Goal: Entertainment & Leisure: Consume media (video, audio)

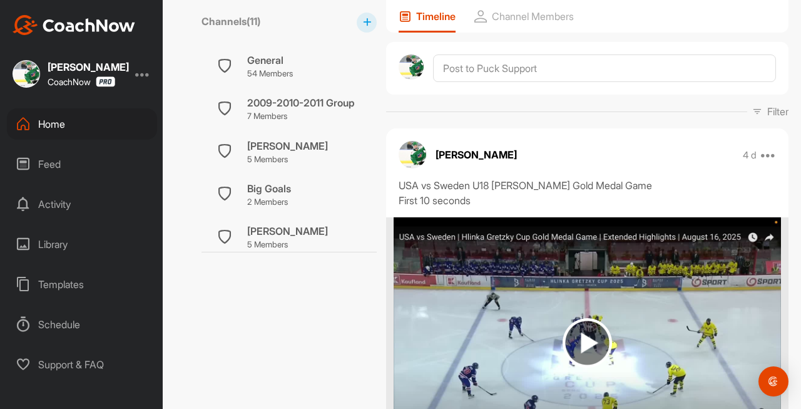
scroll to position [185, 0]
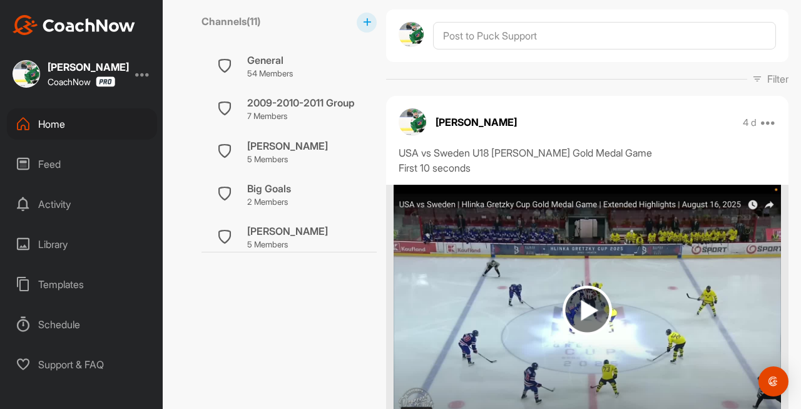
click at [543, 314] on img at bounding box center [587, 310] width 387 height 250
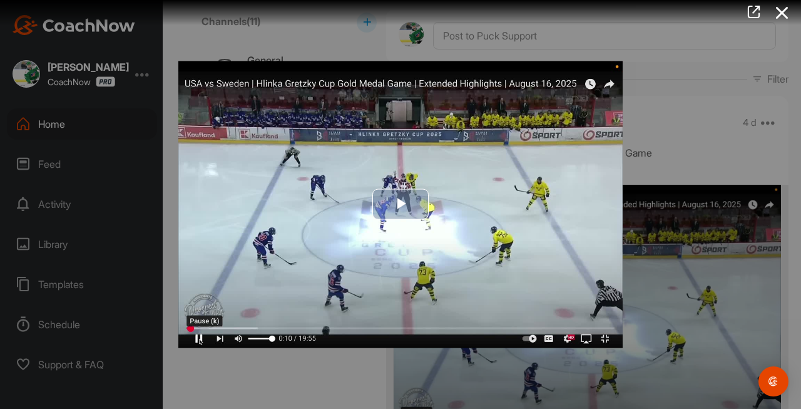
click at [609, 340] on img "Video Player" at bounding box center [400, 204] width 445 height 287
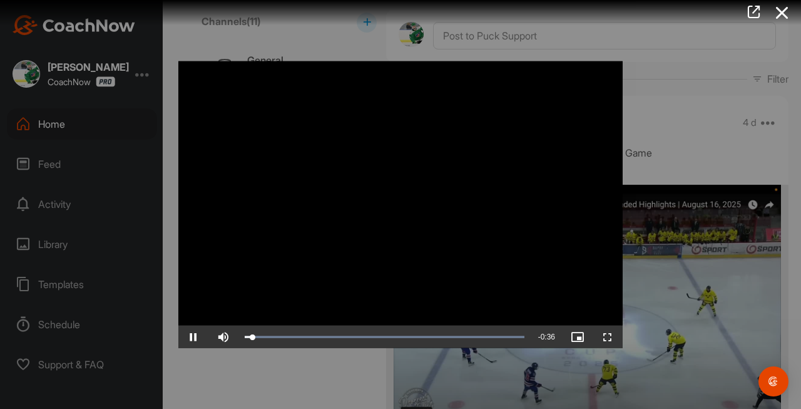
click at [608, 337] on span "Video Player" at bounding box center [608, 337] width 30 height 0
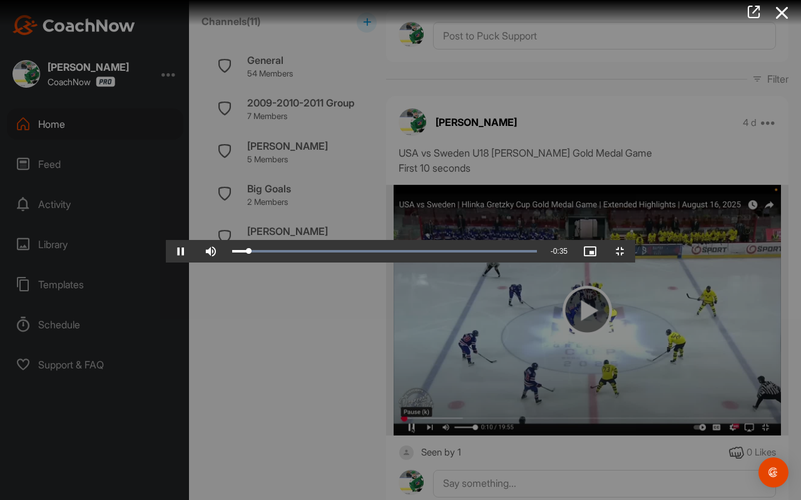
click at [508, 262] on video "Video Player" at bounding box center [401, 249] width 470 height 25
click at [471, 262] on video "Video Player" at bounding box center [401, 249] width 470 height 25
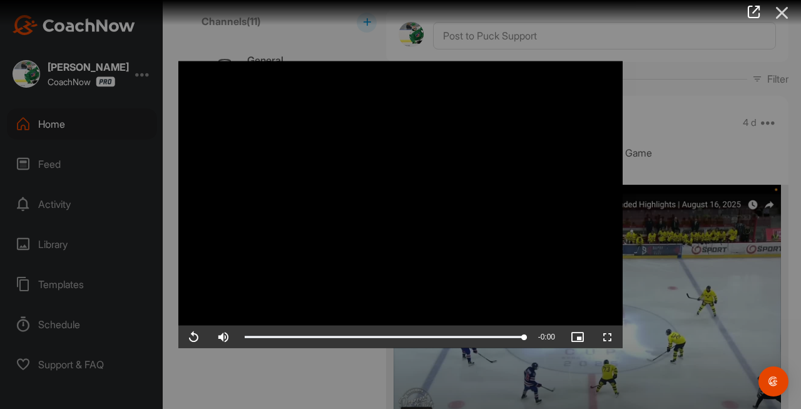
click at [788, 14] on icon at bounding box center [782, 12] width 29 height 23
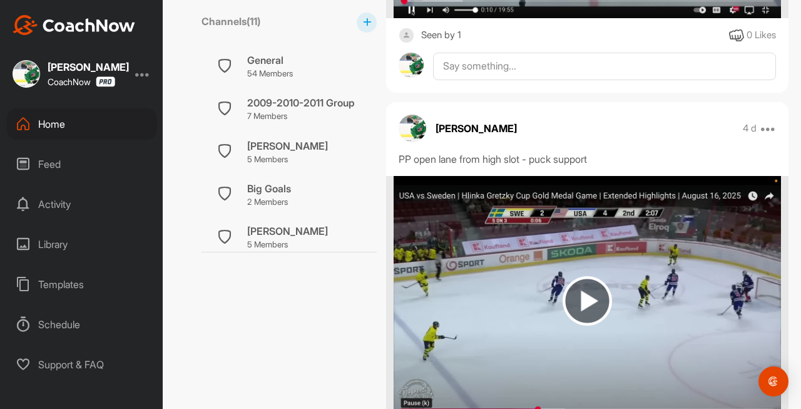
scroll to position [634, 0]
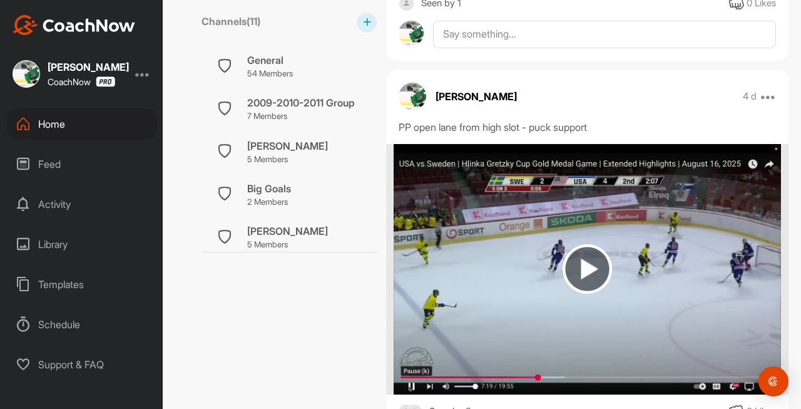
click at [485, 209] on img at bounding box center [587, 269] width 387 height 250
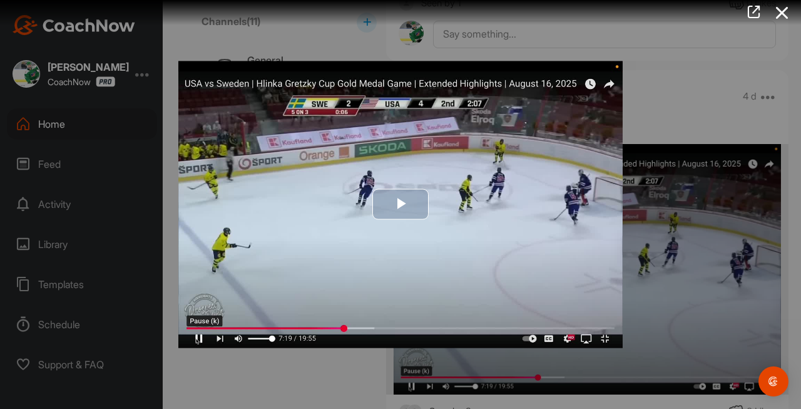
click at [528, 238] on img "Video Player" at bounding box center [400, 204] width 445 height 287
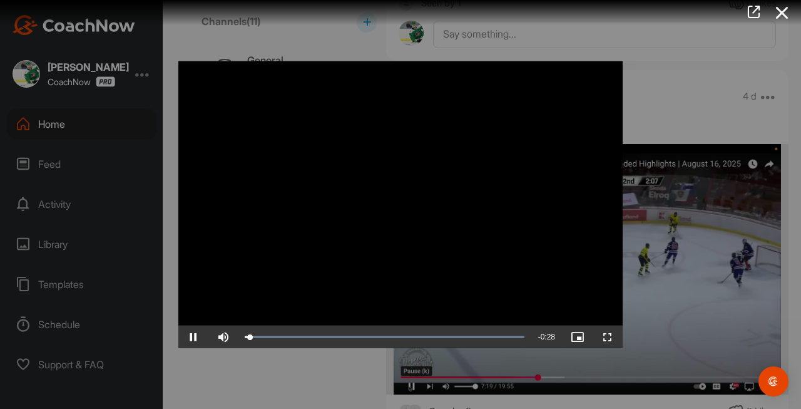
click at [602, 337] on span "Video Player" at bounding box center [608, 337] width 30 height 0
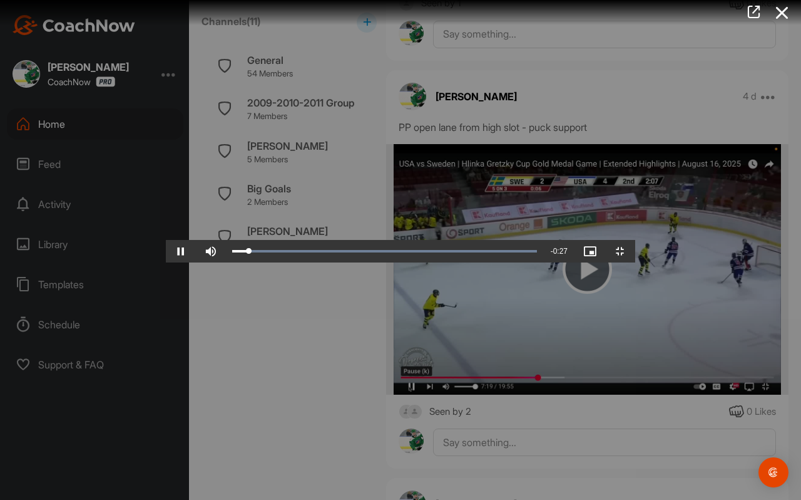
click at [476, 262] on video "Video Player" at bounding box center [401, 249] width 470 height 25
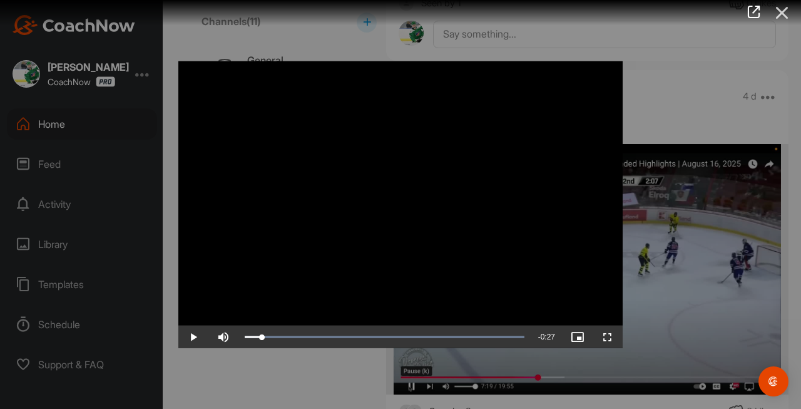
click at [788, 12] on icon at bounding box center [782, 12] width 29 height 23
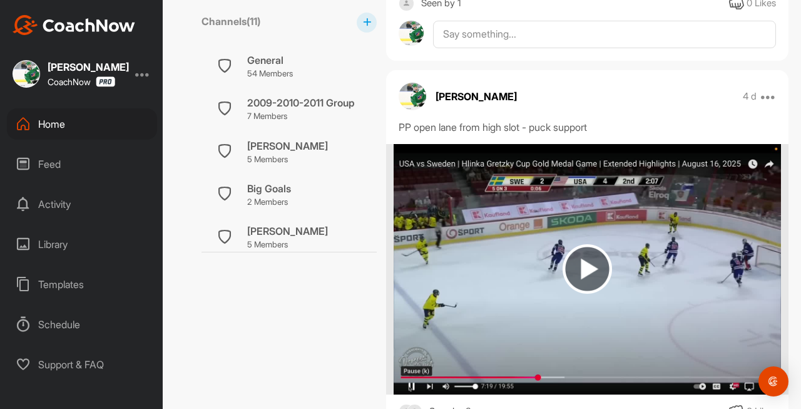
click at [503, 332] on img at bounding box center [587, 269] width 387 height 250
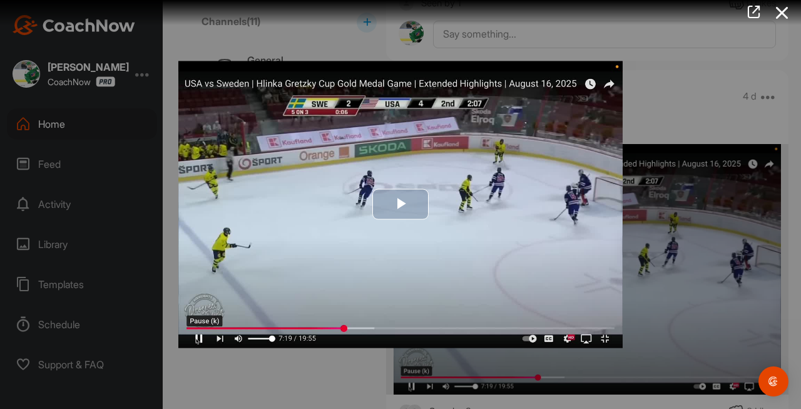
click at [544, 299] on img "Video Player" at bounding box center [400, 204] width 445 height 287
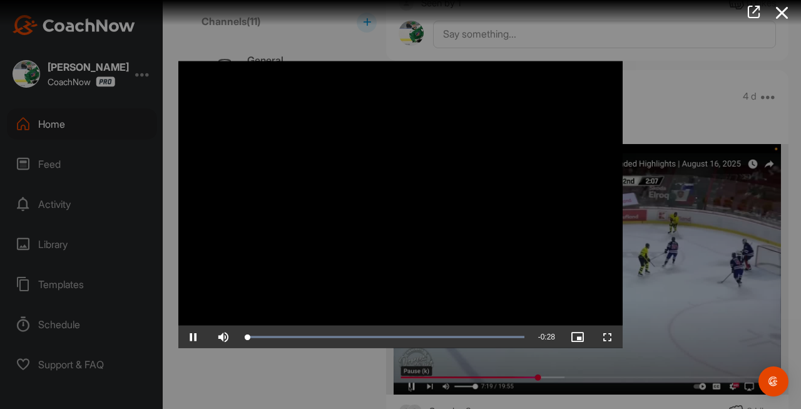
click at [615, 337] on span "Video Player" at bounding box center [608, 337] width 30 height 0
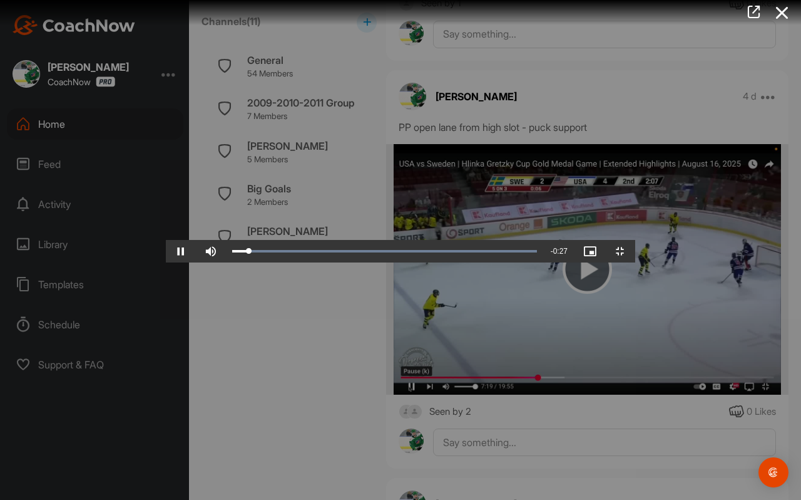
click at [517, 262] on video "Video Player" at bounding box center [401, 249] width 470 height 25
click at [446, 262] on video "Video Player" at bounding box center [401, 249] width 470 height 25
click at [470, 237] on video "Video Player" at bounding box center [401, 249] width 470 height 25
click at [483, 262] on video "Video Player" at bounding box center [401, 249] width 470 height 25
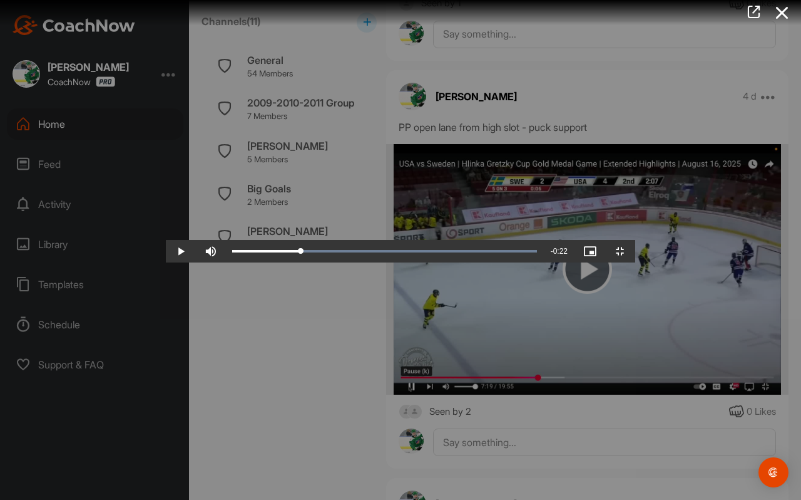
click at [296, 262] on video "Video Player" at bounding box center [401, 249] width 470 height 25
click at [268, 262] on video "Video Player" at bounding box center [401, 249] width 470 height 25
click at [522, 262] on video "Video Player" at bounding box center [401, 249] width 470 height 25
click at [526, 262] on video "Video Player" at bounding box center [401, 249] width 470 height 25
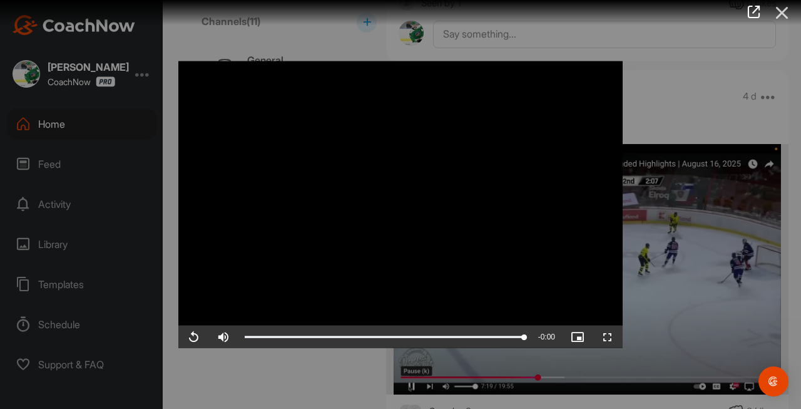
click at [788, 13] on icon at bounding box center [782, 12] width 29 height 23
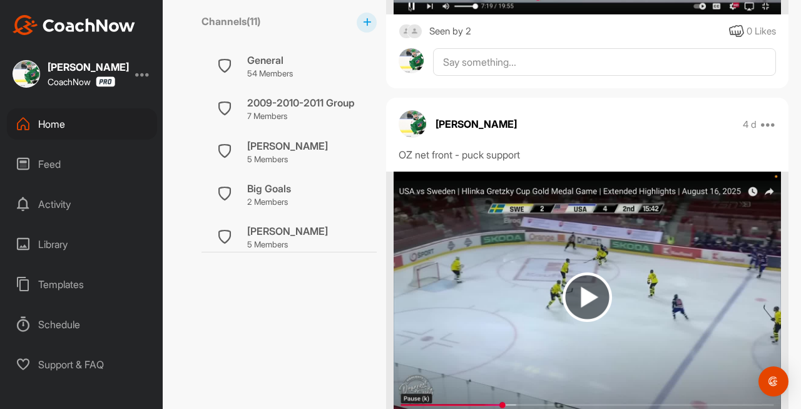
scroll to position [1030, 0]
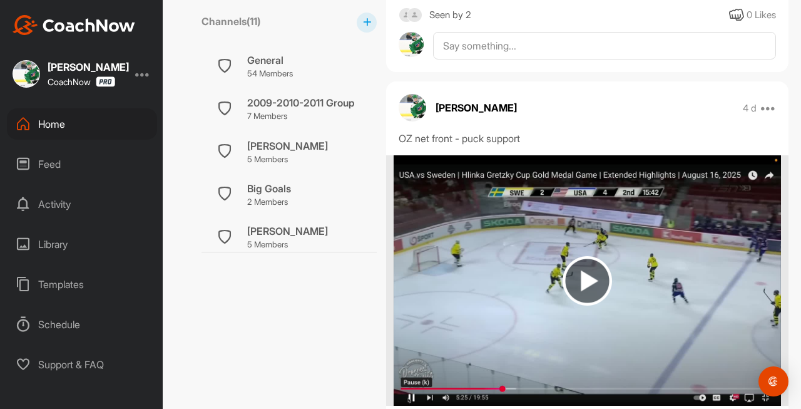
click at [543, 264] on img at bounding box center [587, 280] width 387 height 250
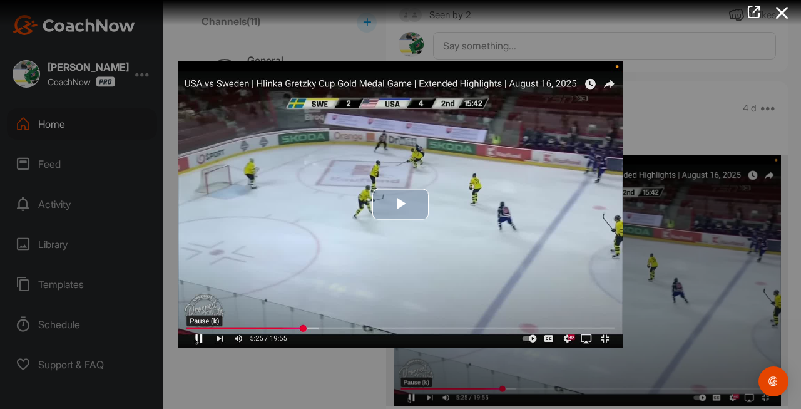
click at [608, 340] on img "Video Player" at bounding box center [400, 204] width 445 height 287
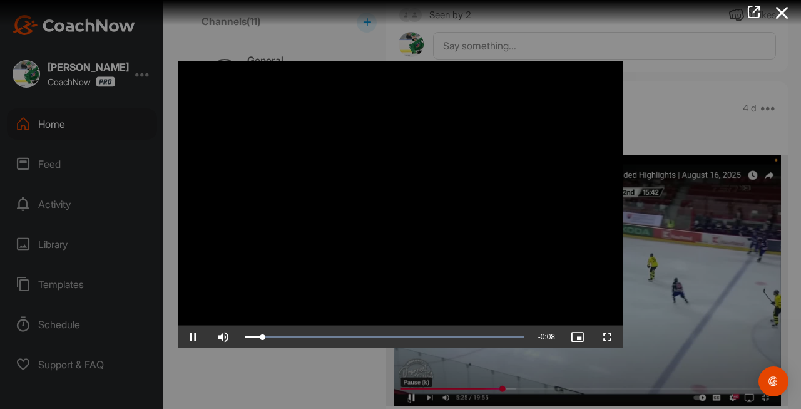
click at [605, 337] on span "Video Player" at bounding box center [608, 337] width 30 height 0
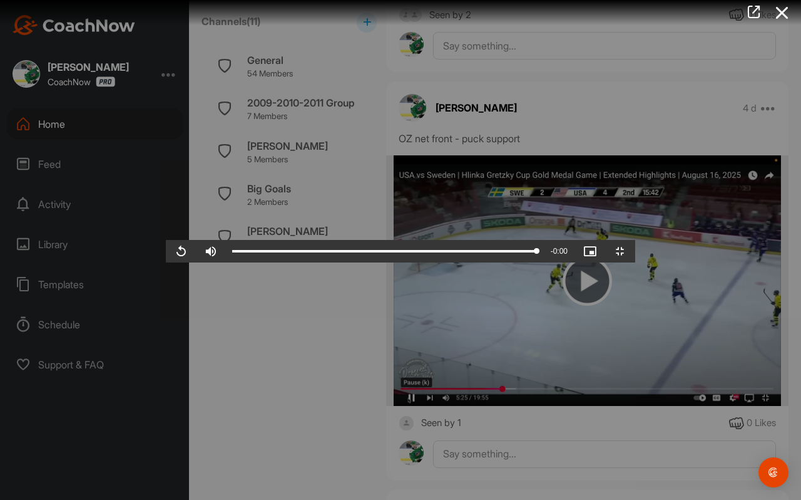
click at [403, 262] on video "Video Player" at bounding box center [401, 249] width 470 height 25
click at [625, 237] on video "Video Player" at bounding box center [401, 249] width 470 height 25
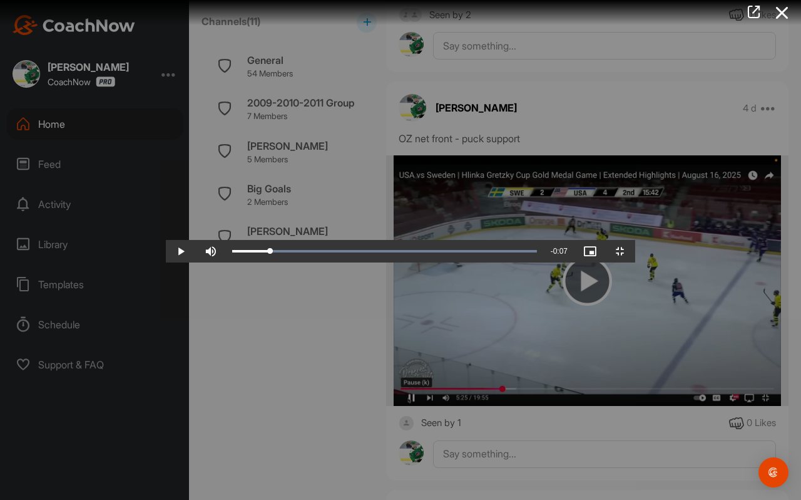
click at [636, 237] on video "Video Player" at bounding box center [401, 249] width 470 height 25
click at [603, 237] on video "Video Player" at bounding box center [401, 249] width 470 height 25
click at [232, 253] on div "Loaded : 100.00% 0:01 0:01" at bounding box center [384, 251] width 305 height 4
click at [259, 262] on video "Video Player" at bounding box center [401, 249] width 470 height 25
click at [266, 262] on video "Video Player" at bounding box center [401, 249] width 470 height 25
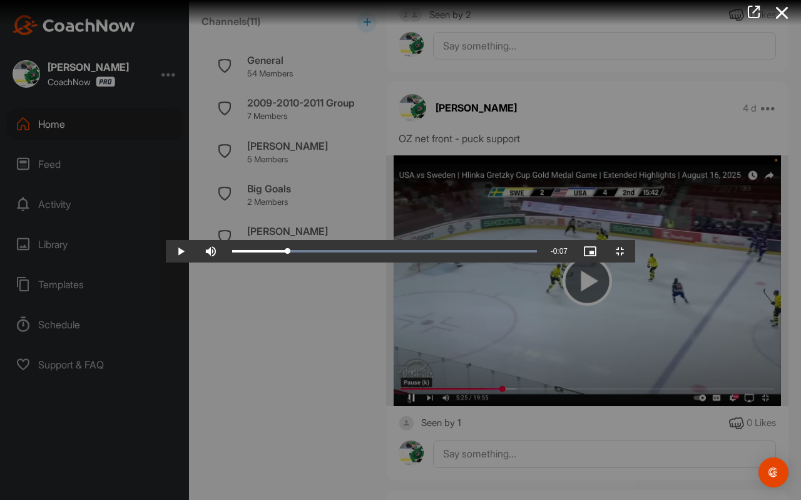
click at [411, 247] on video "Video Player" at bounding box center [401, 249] width 470 height 25
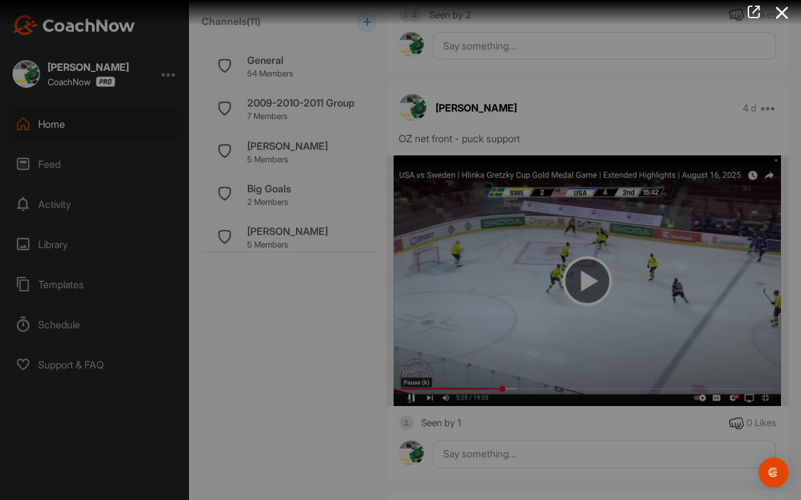
click at [410, 247] on video "Video Player" at bounding box center [401, 249] width 470 height 25
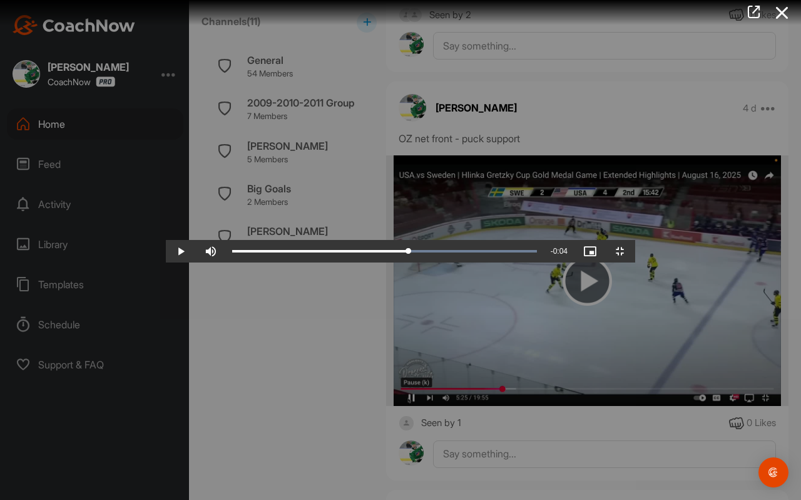
click at [383, 237] on video "Video Player" at bounding box center [401, 249] width 470 height 25
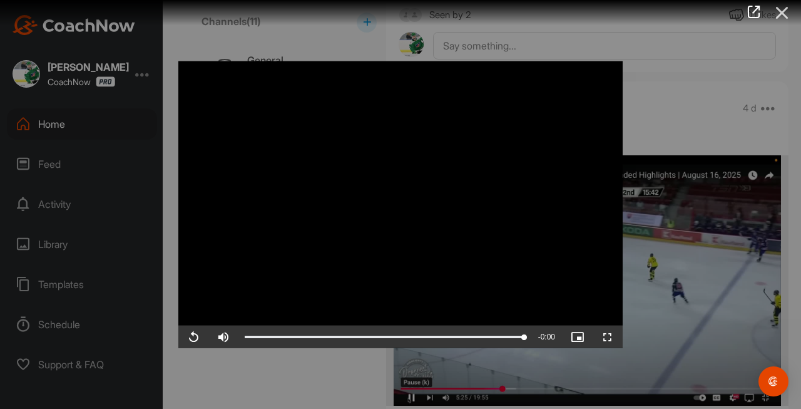
click at [785, 9] on icon at bounding box center [782, 12] width 29 height 23
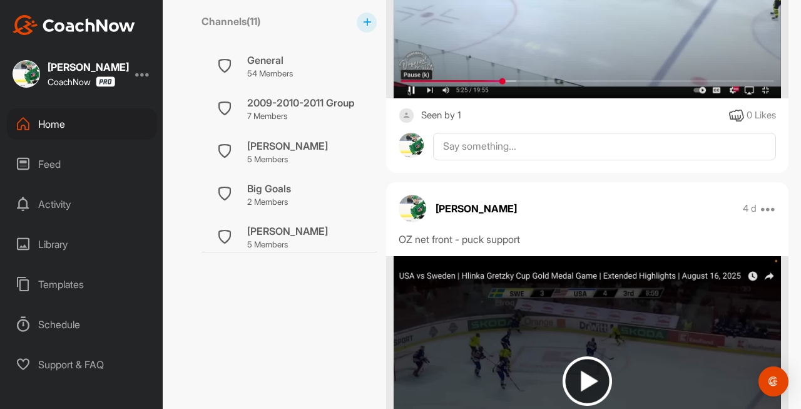
scroll to position [1375, 0]
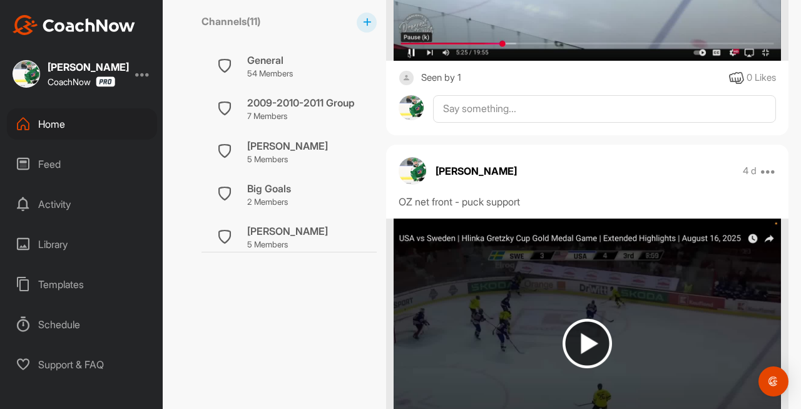
click at [572, 332] on img at bounding box center [587, 343] width 49 height 49
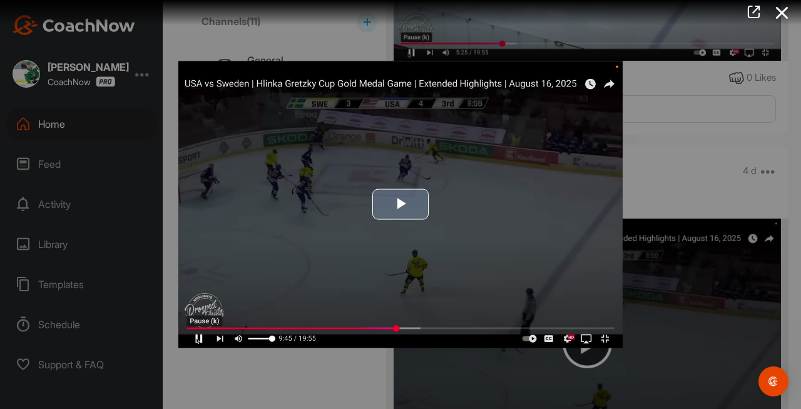
click at [525, 255] on img "Video Player" at bounding box center [400, 204] width 445 height 287
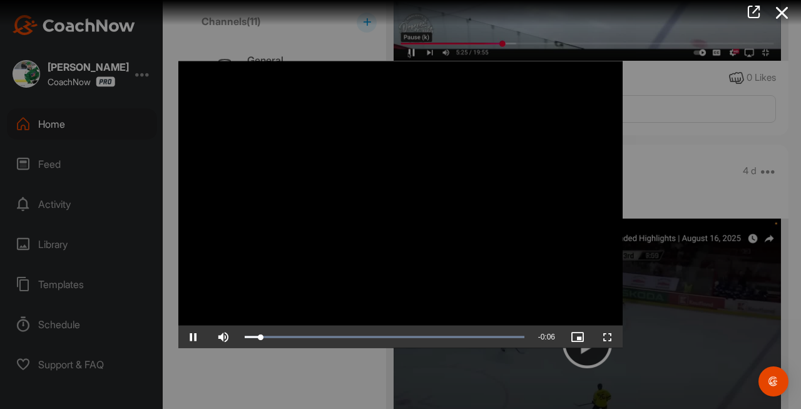
click at [608, 337] on span "Video Player" at bounding box center [608, 337] width 30 height 0
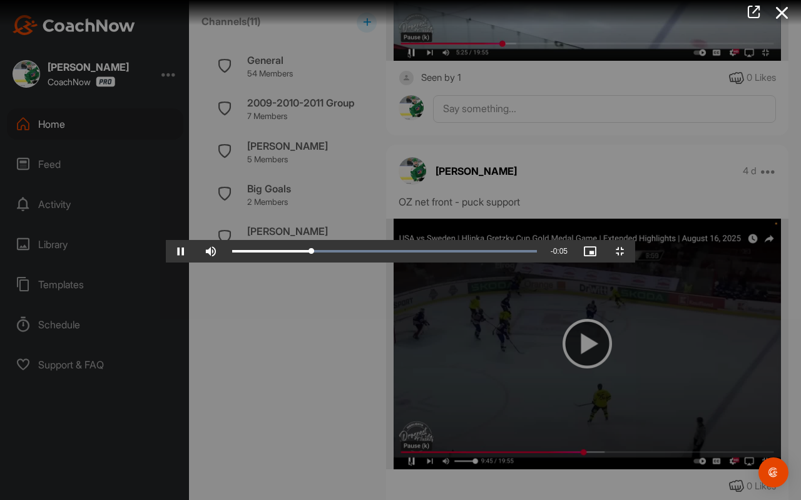
click at [636, 237] on video "Video Player" at bounding box center [401, 249] width 470 height 25
click at [327, 237] on video "Video Player" at bounding box center [401, 249] width 470 height 25
click at [334, 237] on video "Video Player" at bounding box center [401, 249] width 470 height 25
click at [368, 237] on video "Video Player" at bounding box center [401, 249] width 470 height 25
click at [433, 237] on video "Video Player" at bounding box center [401, 249] width 470 height 25
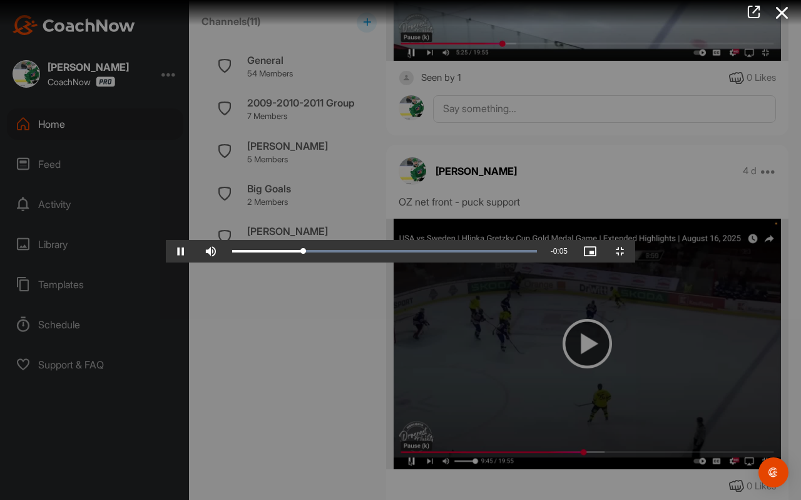
click at [428, 237] on video "Video Player" at bounding box center [401, 249] width 470 height 25
click at [441, 237] on video "Video Player" at bounding box center [401, 249] width 470 height 25
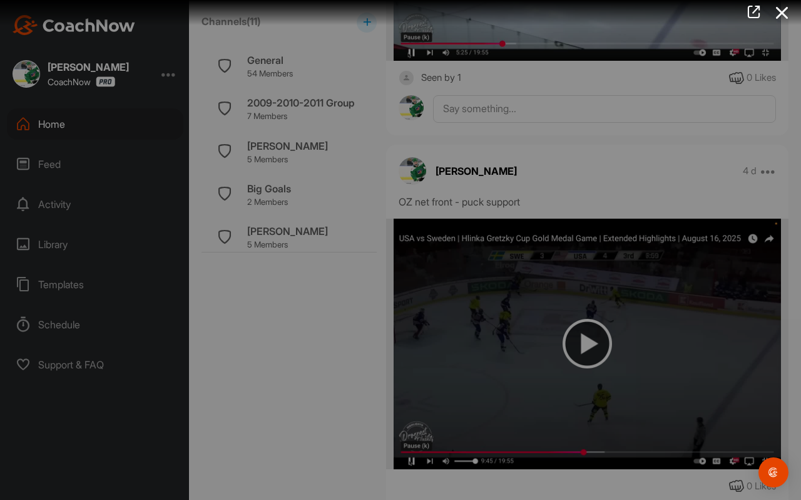
click at [445, 237] on video "Video Player" at bounding box center [401, 249] width 470 height 25
click at [447, 237] on video "Video Player" at bounding box center [401, 249] width 470 height 25
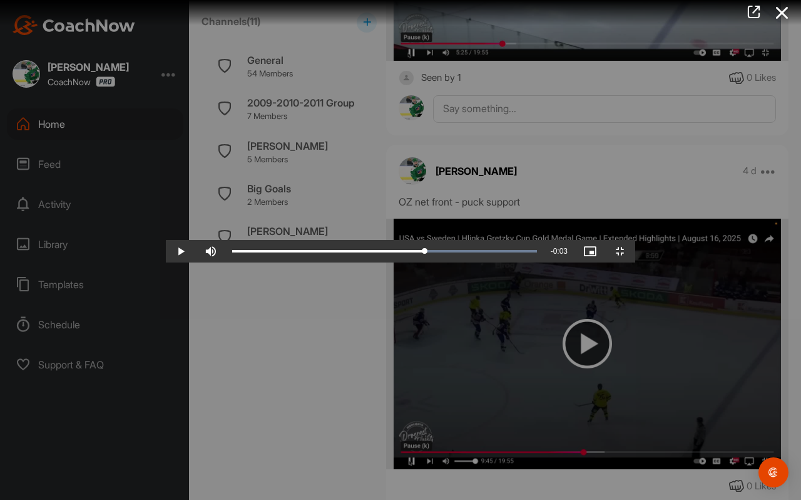
click at [422, 262] on video "Video Player" at bounding box center [401, 249] width 470 height 25
click at [443, 262] on video "Video Player" at bounding box center [401, 249] width 470 height 25
click at [452, 262] on video "Video Player" at bounding box center [401, 249] width 470 height 25
click at [435, 237] on video "Video Player" at bounding box center [401, 249] width 470 height 25
click at [460, 237] on video "Video Player" at bounding box center [401, 249] width 470 height 25
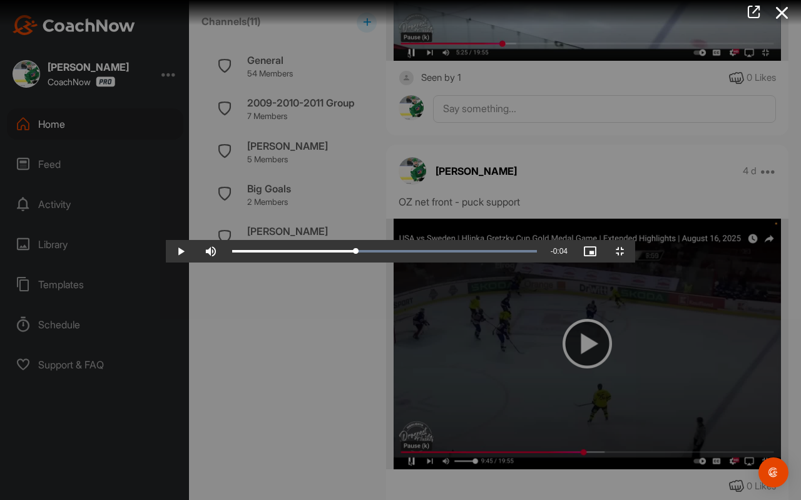
click at [461, 237] on video "Video Player" at bounding box center [401, 249] width 470 height 25
click at [458, 237] on video "Video Player" at bounding box center [401, 249] width 470 height 25
click at [388, 237] on video "Video Player" at bounding box center [401, 249] width 470 height 25
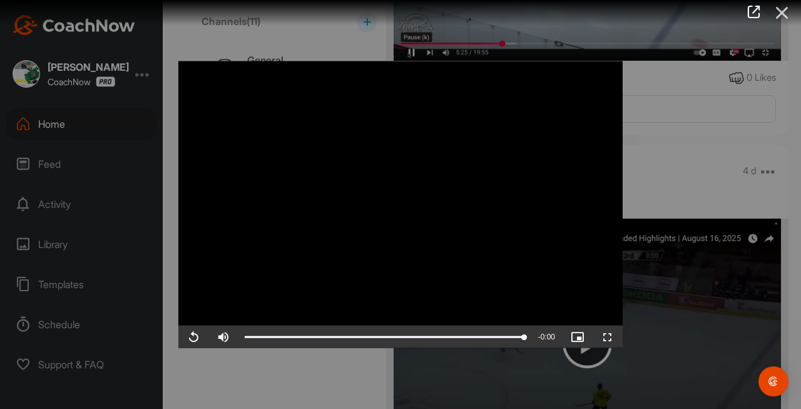
click at [783, 16] on icon at bounding box center [782, 12] width 29 height 23
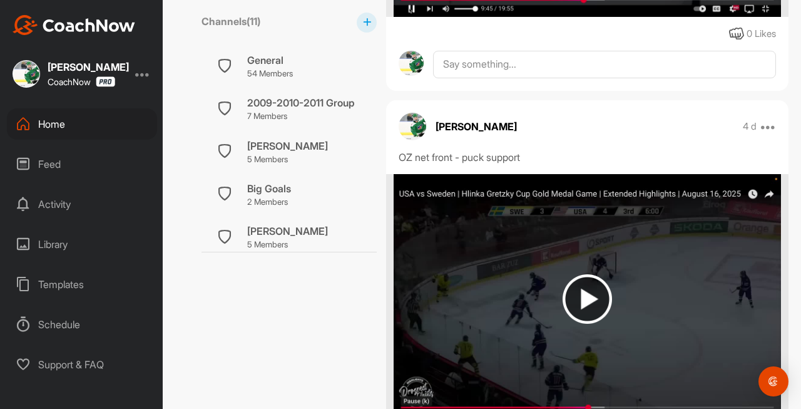
scroll to position [1818, 0]
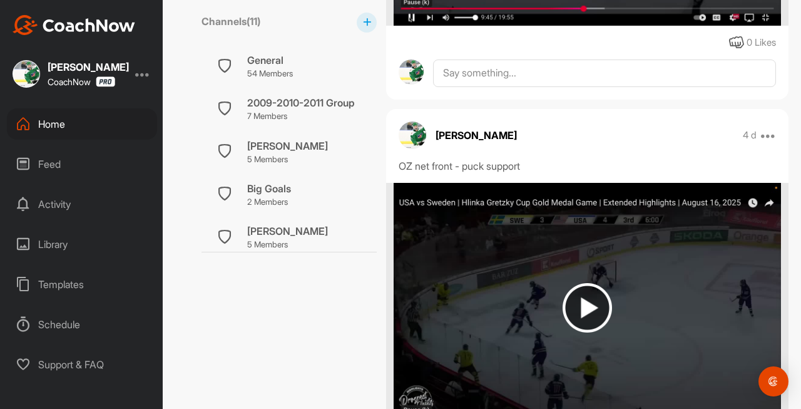
click at [574, 277] on img at bounding box center [587, 308] width 387 height 250
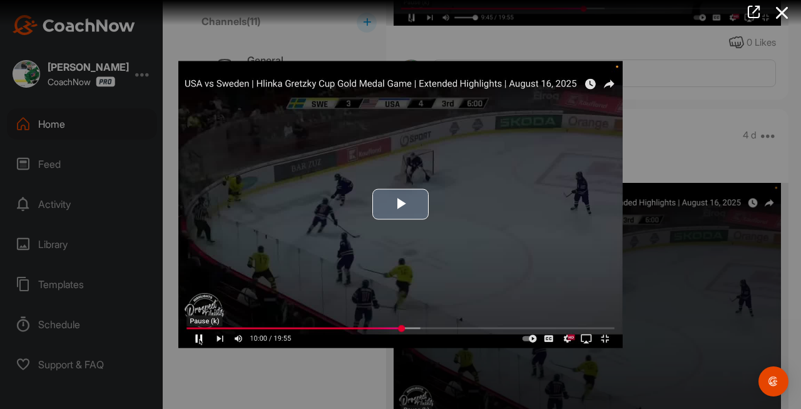
click at [486, 240] on img "Video Player" at bounding box center [400, 204] width 445 height 287
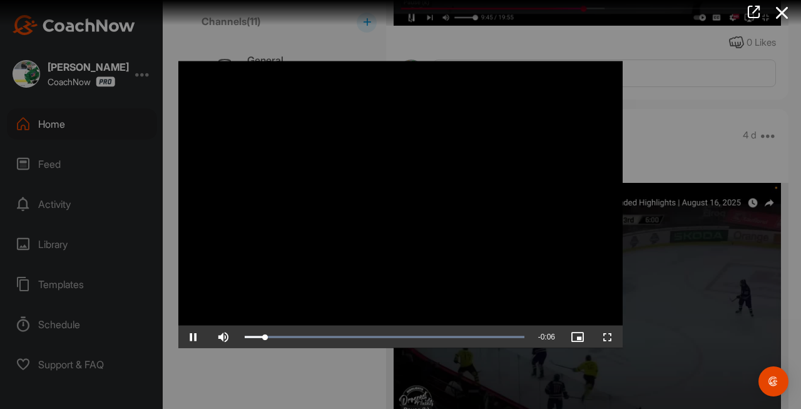
click at [615, 337] on span "Video Player" at bounding box center [608, 337] width 30 height 0
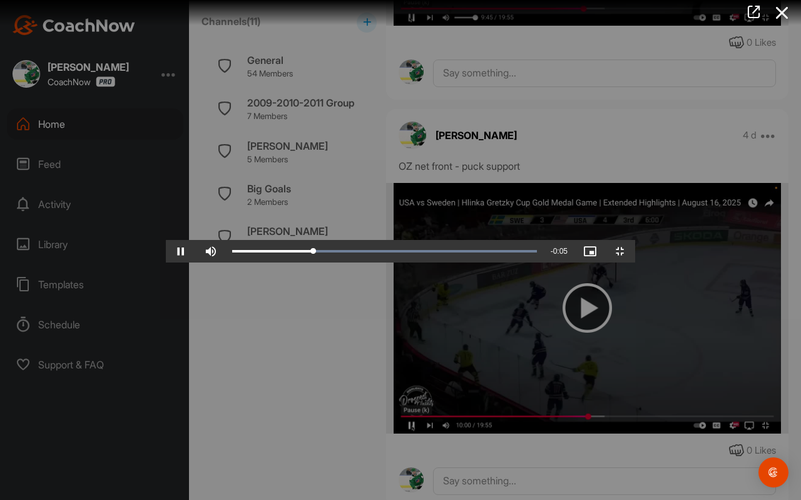
click at [438, 260] on video "Video Player" at bounding box center [401, 249] width 470 height 25
click at [389, 262] on video "Video Player" at bounding box center [401, 249] width 470 height 25
drag, startPoint x: 483, startPoint y: 489, endPoint x: 367, endPoint y: 499, distance: 116.3
click at [367, 262] on div "Loaded : 100.00% 0:03 0:00" at bounding box center [384, 251] width 317 height 23
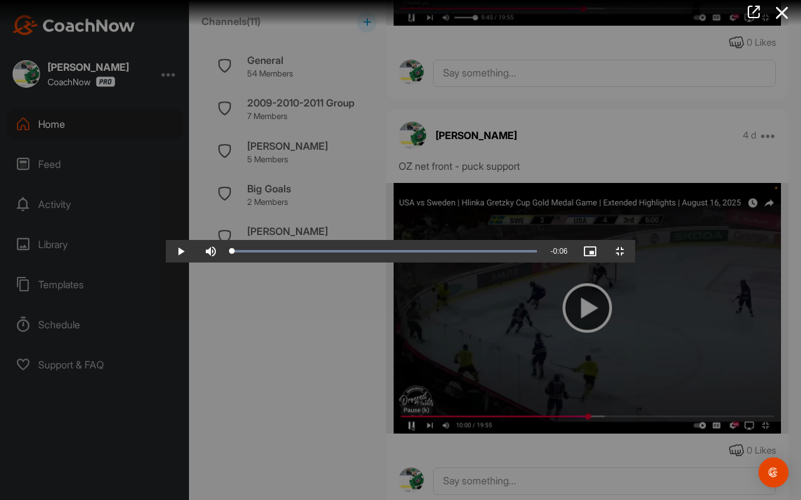
click at [171, 262] on video "Video Player" at bounding box center [401, 249] width 470 height 25
click at [275, 262] on video "Video Player" at bounding box center [401, 249] width 470 height 25
click at [483, 262] on video "Video Player" at bounding box center [401, 249] width 470 height 25
click at [489, 262] on video "Video Player" at bounding box center [401, 249] width 470 height 25
click at [549, 262] on video "Video Player" at bounding box center [401, 249] width 470 height 25
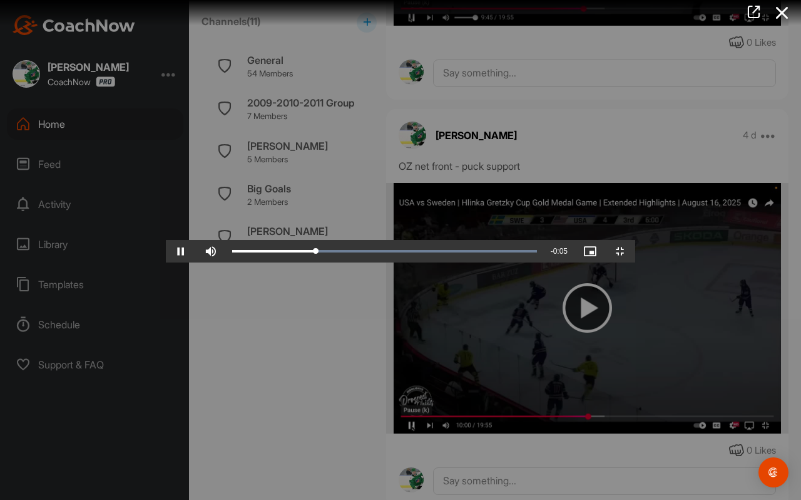
click at [550, 262] on video "Video Player" at bounding box center [401, 249] width 470 height 25
click at [516, 260] on video "Video Player" at bounding box center [401, 249] width 470 height 25
click at [493, 262] on video "Video Player" at bounding box center [401, 249] width 470 height 25
click at [512, 262] on video "Video Player" at bounding box center [401, 249] width 470 height 25
click at [530, 262] on video "Video Player" at bounding box center [401, 249] width 470 height 25
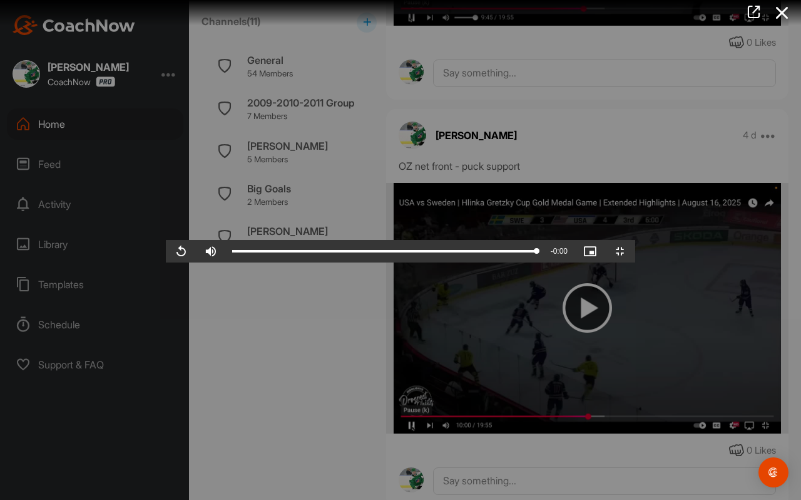
click at [506, 262] on video "Video Player" at bounding box center [401, 249] width 470 height 25
click at [508, 262] on video "Video Player" at bounding box center [401, 249] width 470 height 25
click at [525, 245] on video "Video Player" at bounding box center [401, 249] width 470 height 25
click at [524, 245] on video "Video Player" at bounding box center [401, 249] width 470 height 25
click at [463, 262] on video "Video Player" at bounding box center [401, 249] width 470 height 25
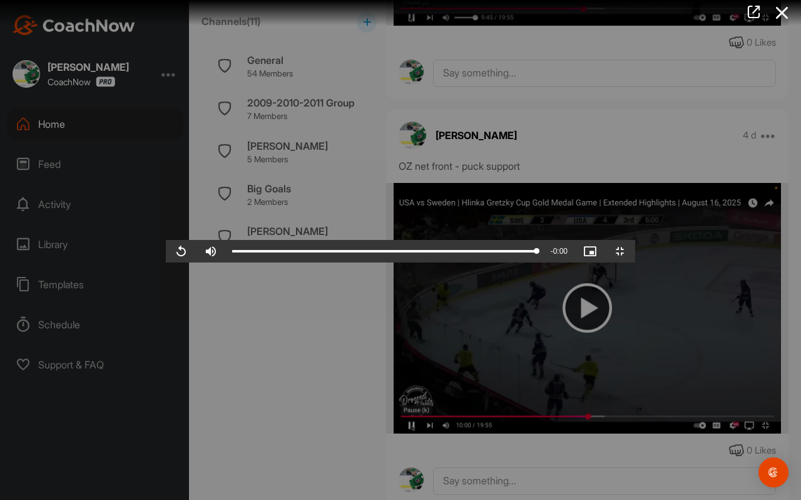
click at [404, 262] on video "Video Player" at bounding box center [401, 249] width 470 height 25
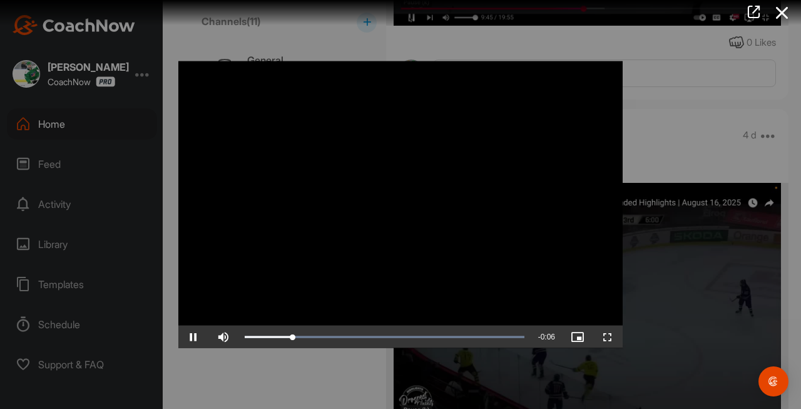
click at [548, 230] on video "Video Player" at bounding box center [400, 204] width 445 height 287
click at [786, 15] on icon at bounding box center [782, 12] width 29 height 23
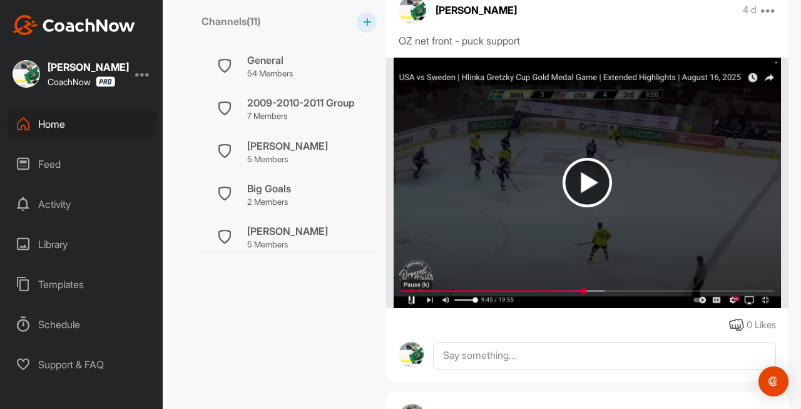
scroll to position [1510, 0]
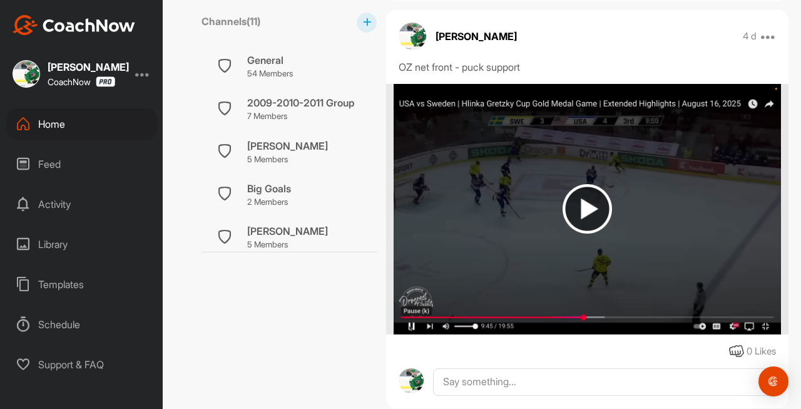
click at [600, 227] on img at bounding box center [587, 208] width 49 height 49
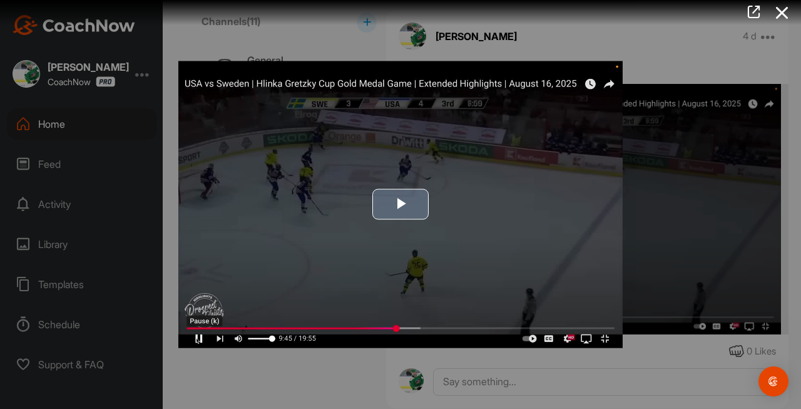
click at [517, 208] on img "Video Player" at bounding box center [400, 204] width 445 height 287
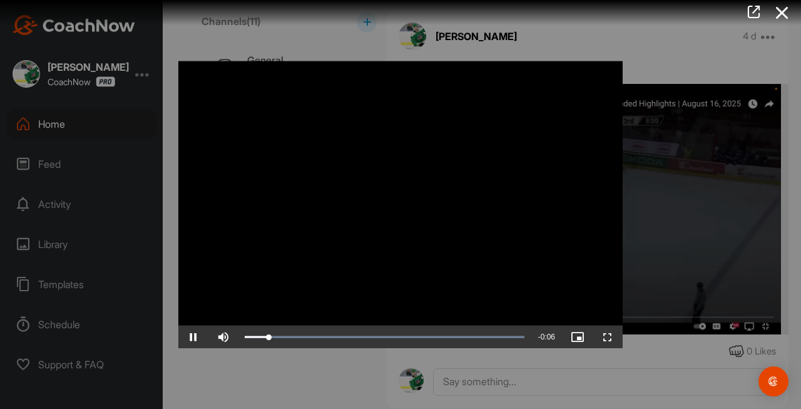
click at [599, 337] on span "Video Player" at bounding box center [608, 337] width 30 height 0
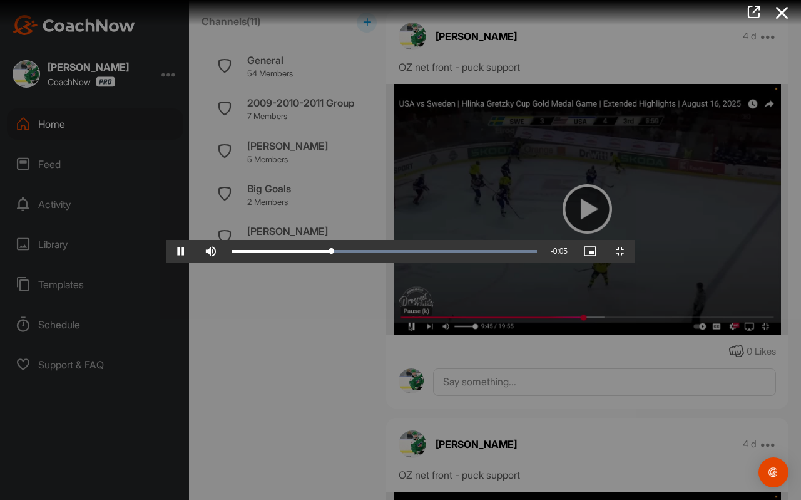
click at [461, 238] on video "Video Player" at bounding box center [401, 249] width 470 height 25
click at [448, 237] on video "Video Player" at bounding box center [401, 249] width 470 height 25
click at [447, 237] on video "Video Player" at bounding box center [401, 249] width 470 height 25
click at [436, 262] on video "Video Player" at bounding box center [401, 249] width 470 height 25
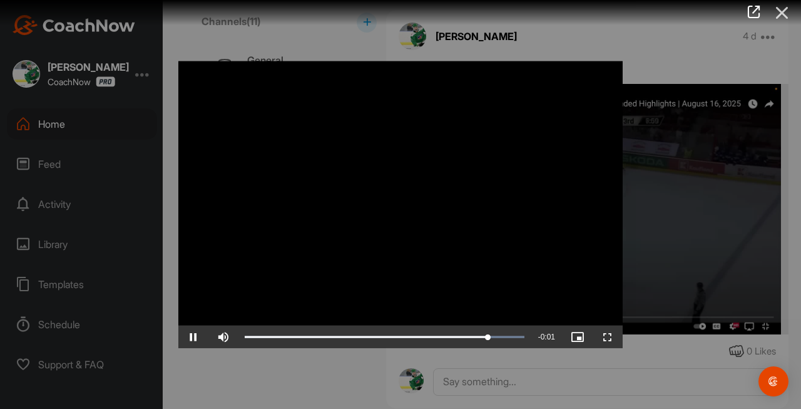
click at [783, 16] on icon at bounding box center [782, 12] width 29 height 23
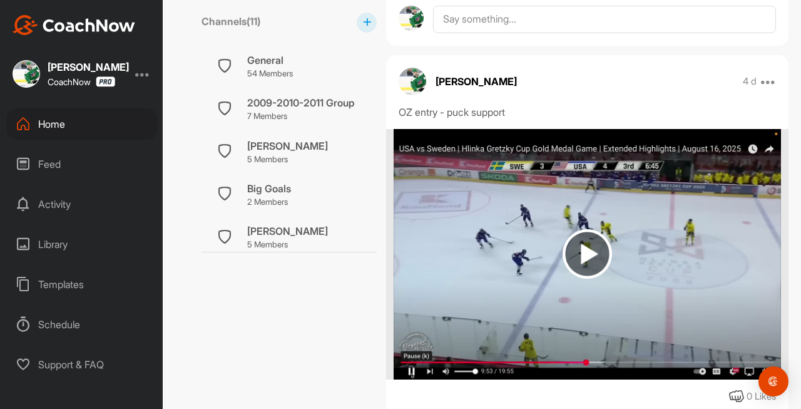
scroll to position [2349, 0]
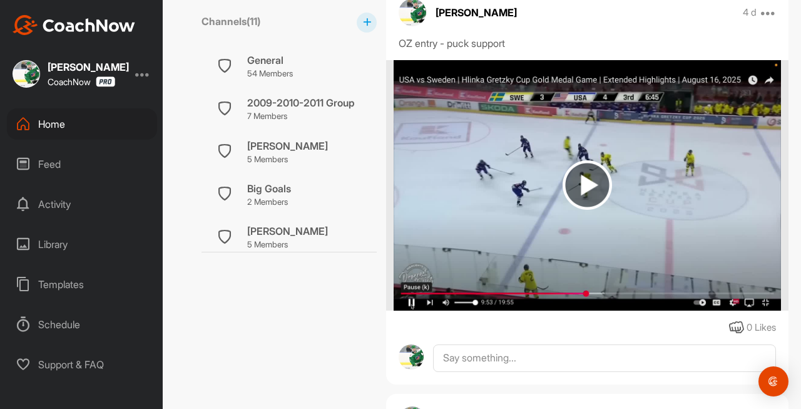
click at [594, 193] on img at bounding box center [587, 184] width 49 height 49
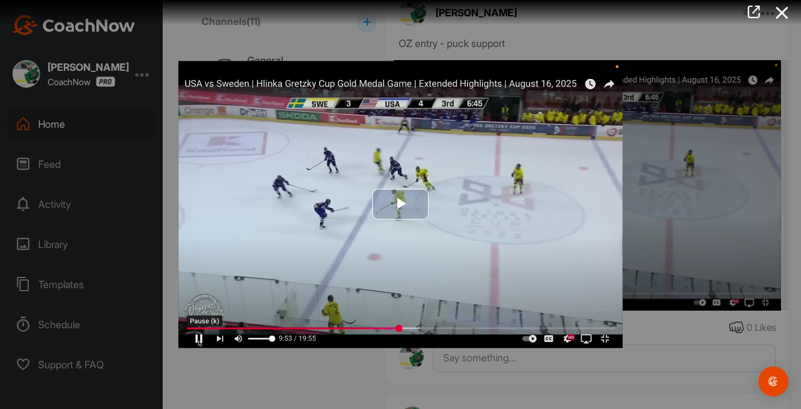
click at [495, 218] on img "Video Player" at bounding box center [400, 204] width 445 height 287
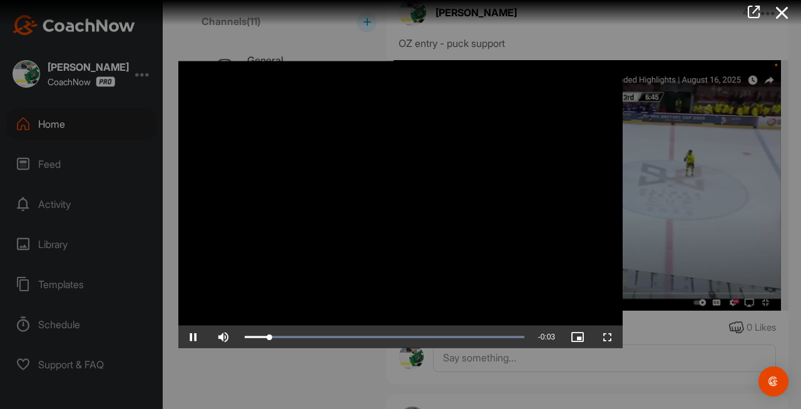
click at [499, 220] on video "Video Player" at bounding box center [400, 204] width 445 height 287
click at [608, 337] on span "Video Player" at bounding box center [608, 337] width 30 height 0
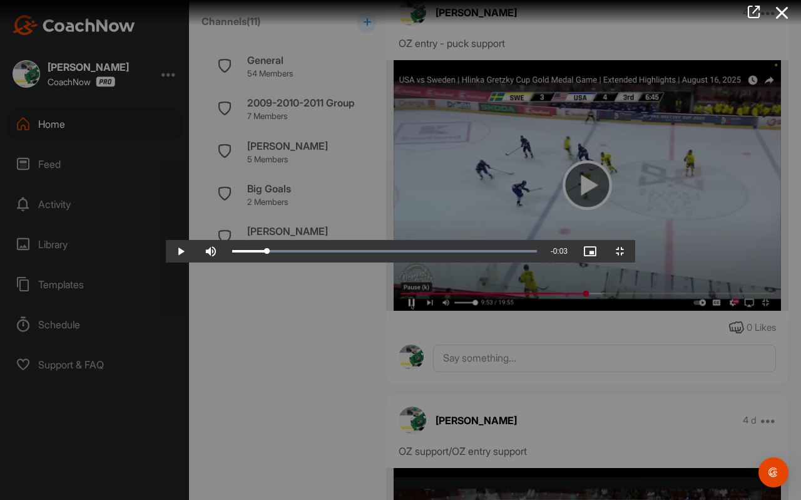
click at [447, 237] on video "Video Player" at bounding box center [401, 249] width 470 height 25
click at [451, 237] on video "Video Player" at bounding box center [401, 249] width 470 height 25
click at [454, 246] on video "Video Player" at bounding box center [401, 249] width 470 height 25
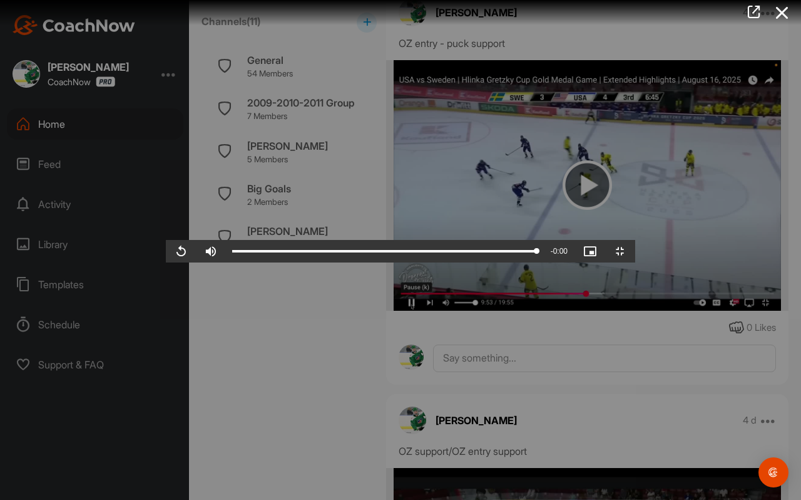
click at [359, 262] on video "Video Player" at bounding box center [401, 249] width 470 height 25
click at [363, 262] on video "Video Player" at bounding box center [401, 249] width 470 height 25
click at [451, 244] on video "Video Player" at bounding box center [401, 249] width 470 height 25
click at [442, 244] on video "Video Player" at bounding box center [401, 249] width 470 height 25
click at [454, 245] on video "Video Player" at bounding box center [401, 249] width 470 height 25
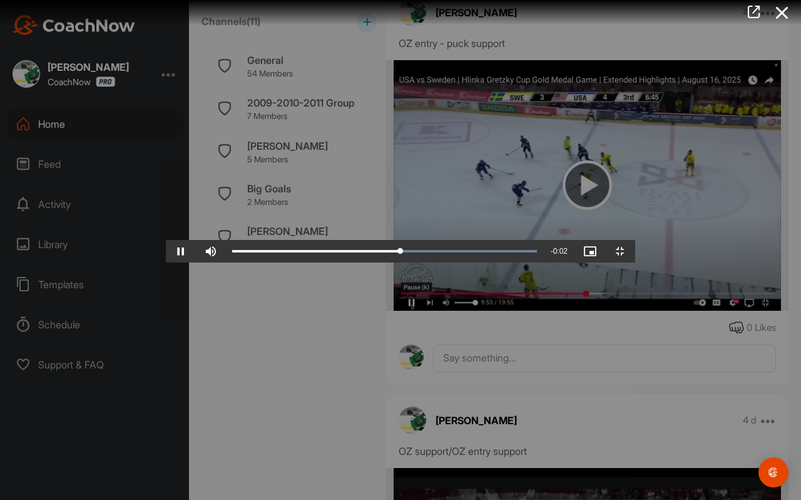
click at [454, 245] on video "Video Player" at bounding box center [401, 249] width 470 height 25
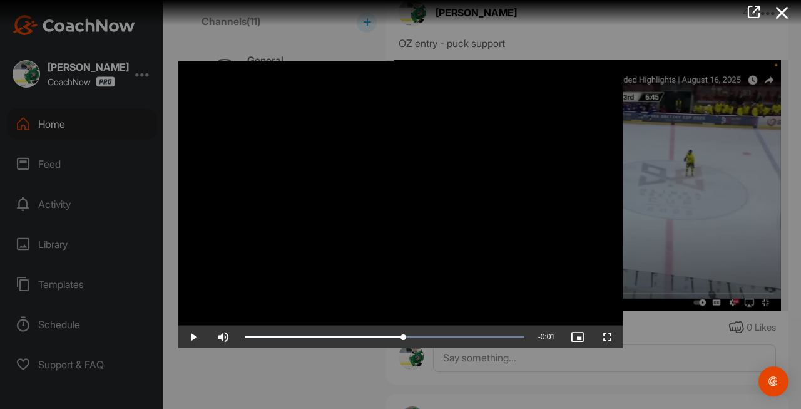
click at [604, 337] on span "Video Player" at bounding box center [608, 337] width 30 height 0
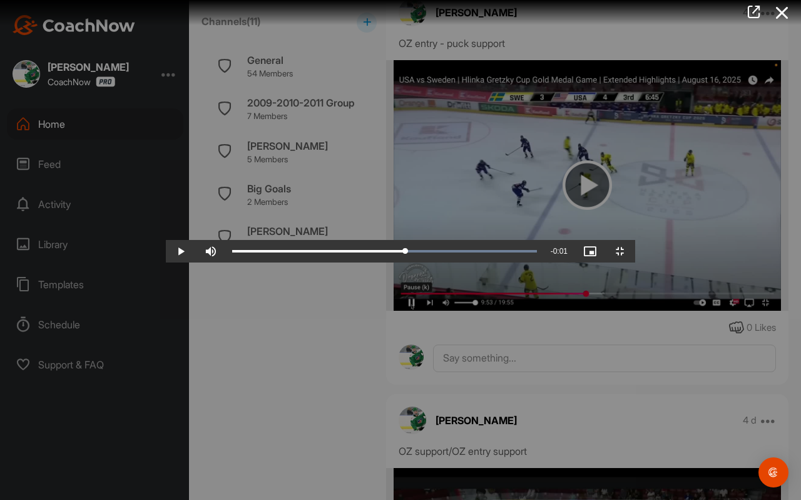
click at [460, 237] on video "Video Player" at bounding box center [401, 249] width 470 height 25
click at [459, 237] on video "Video Player" at bounding box center [401, 249] width 470 height 25
click at [386, 262] on video "Video Player" at bounding box center [401, 249] width 470 height 25
click at [371, 262] on video "Video Player" at bounding box center [401, 249] width 470 height 25
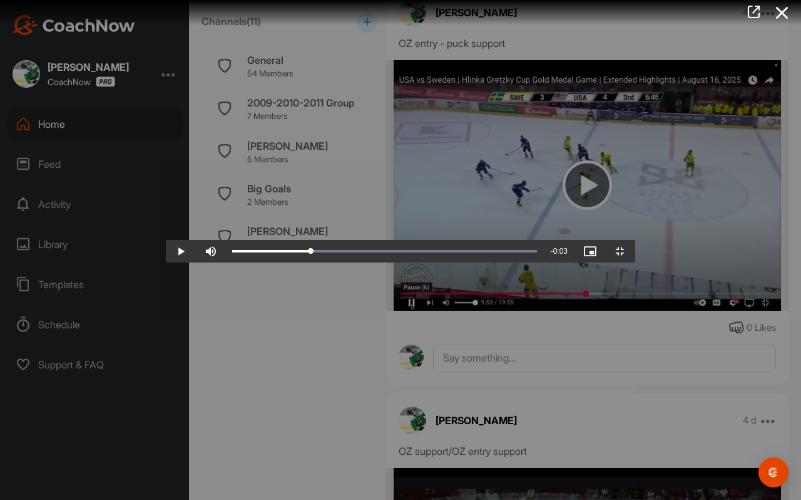
click at [358, 262] on video "Video Player" at bounding box center [401, 249] width 470 height 25
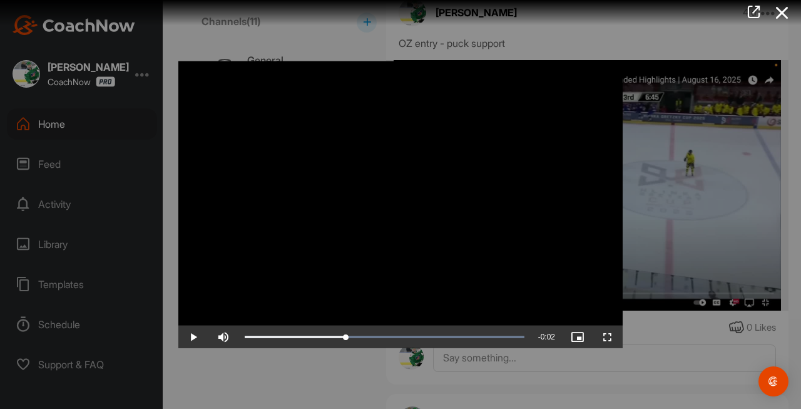
click at [382, 218] on video "Video Player" at bounding box center [400, 204] width 445 height 287
click at [600, 337] on span "Video Player" at bounding box center [608, 337] width 30 height 0
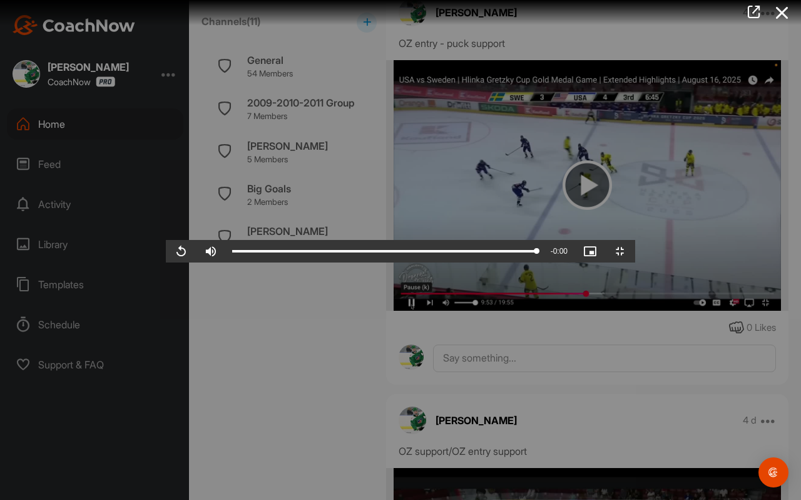
click at [249, 262] on video "Video Player" at bounding box center [401, 249] width 470 height 25
click at [252, 262] on video "Video Player" at bounding box center [401, 249] width 470 height 25
click at [251, 262] on video "Video Player" at bounding box center [401, 249] width 470 height 25
click at [260, 237] on video "Video Player" at bounding box center [401, 249] width 470 height 25
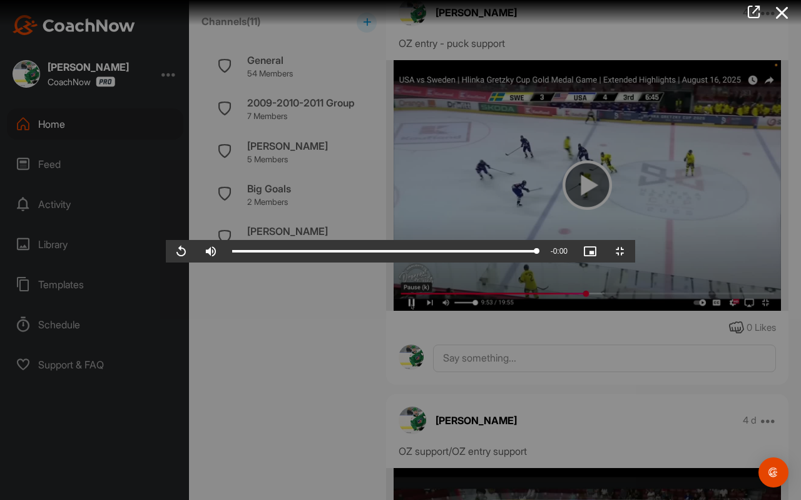
click at [495, 255] on video "Video Player" at bounding box center [401, 249] width 470 height 25
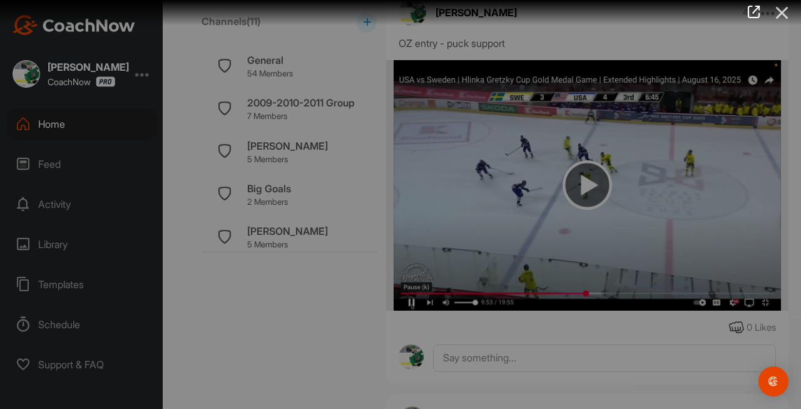
click at [786, 9] on icon at bounding box center [782, 12] width 29 height 23
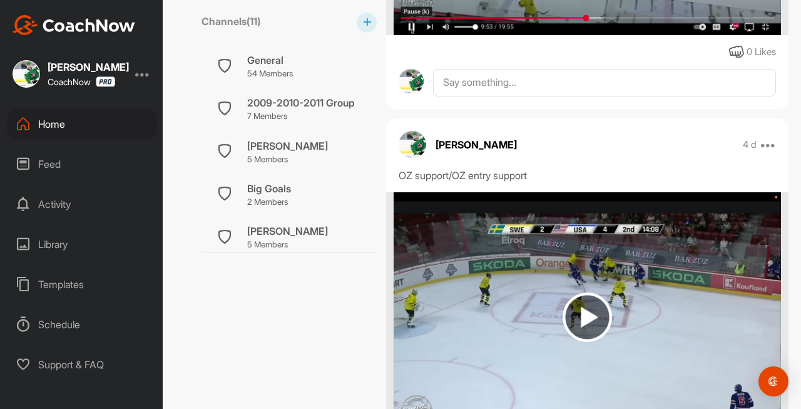
scroll to position [2648, 0]
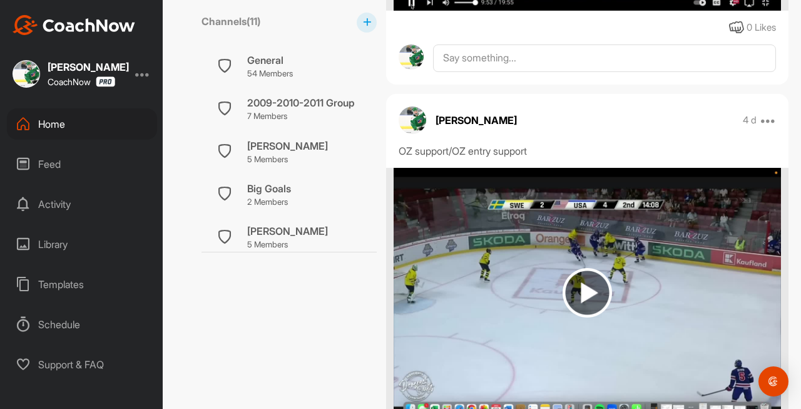
click at [616, 271] on img at bounding box center [587, 293] width 387 height 250
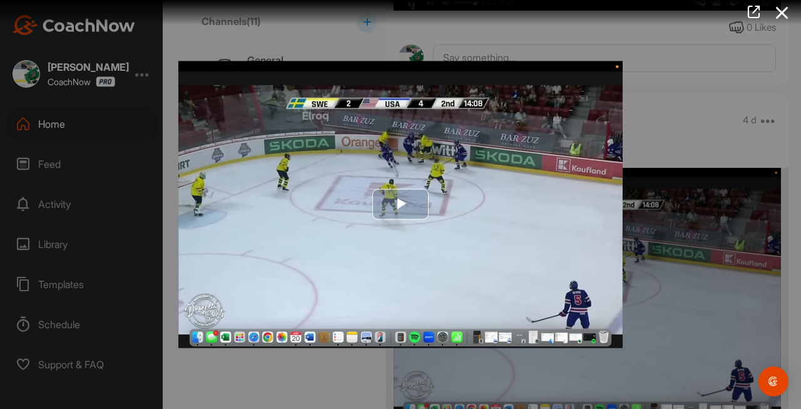
click at [509, 225] on img "Video Player" at bounding box center [400, 204] width 445 height 287
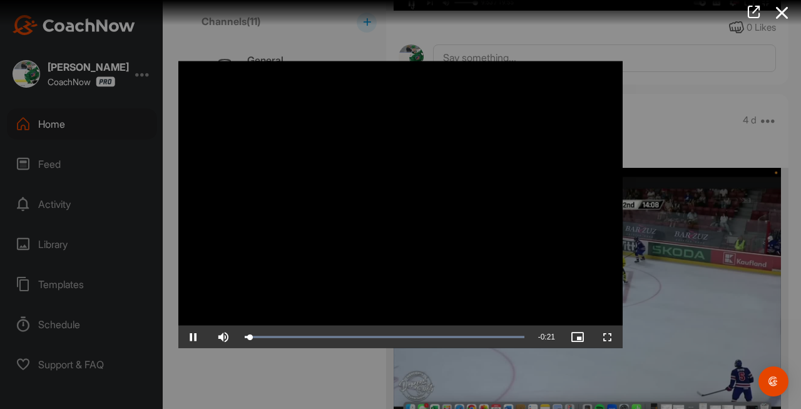
click at [606, 337] on span "Video Player" at bounding box center [608, 337] width 30 height 0
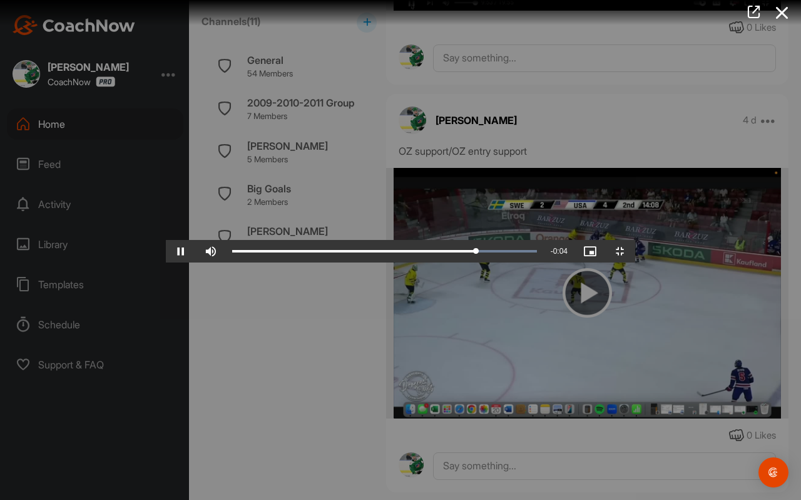
click at [495, 259] on video "Video Player" at bounding box center [401, 249] width 470 height 25
click at [324, 262] on video "Video Player" at bounding box center [401, 249] width 470 height 25
click at [327, 262] on video "Video Player" at bounding box center [401, 249] width 470 height 25
click at [343, 262] on video "Video Player" at bounding box center [401, 249] width 470 height 25
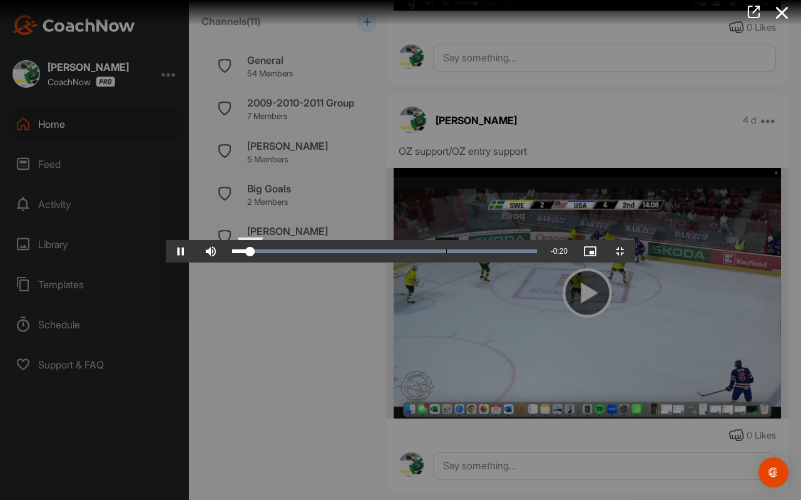
click at [281, 262] on div "Loaded : 100.00% 0:07 0:01" at bounding box center [384, 251] width 317 height 23
click at [557, 253] on div "0:11" at bounding box center [557, 251] width 1 height 4
click at [399, 262] on video "Video Player" at bounding box center [401, 249] width 470 height 25
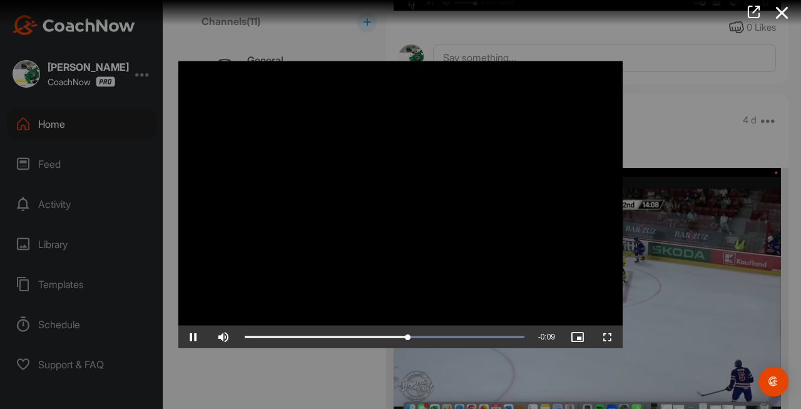
click at [608, 337] on span "Video Player" at bounding box center [608, 337] width 30 height 0
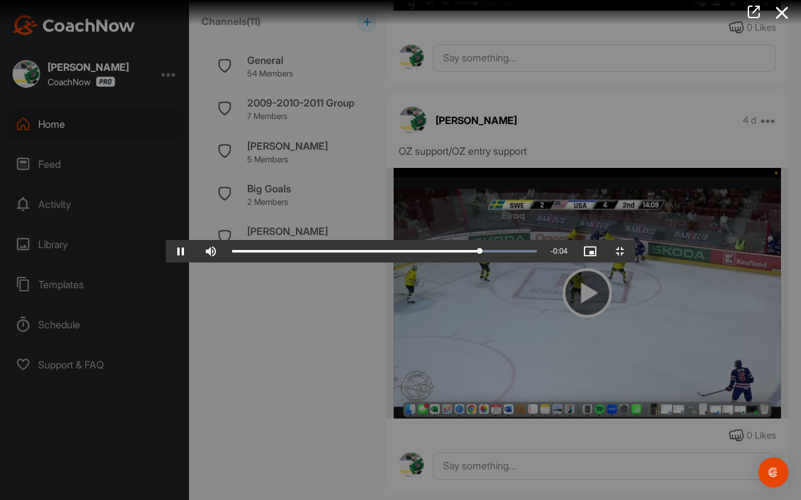
click at [572, 262] on video "Video Player" at bounding box center [401, 249] width 470 height 25
click at [339, 262] on video "Video Player" at bounding box center [401, 249] width 470 height 25
click at [328, 262] on video "Video Player" at bounding box center [401, 249] width 470 height 25
click at [624, 253] on div "0:13" at bounding box center [624, 251] width 1 height 4
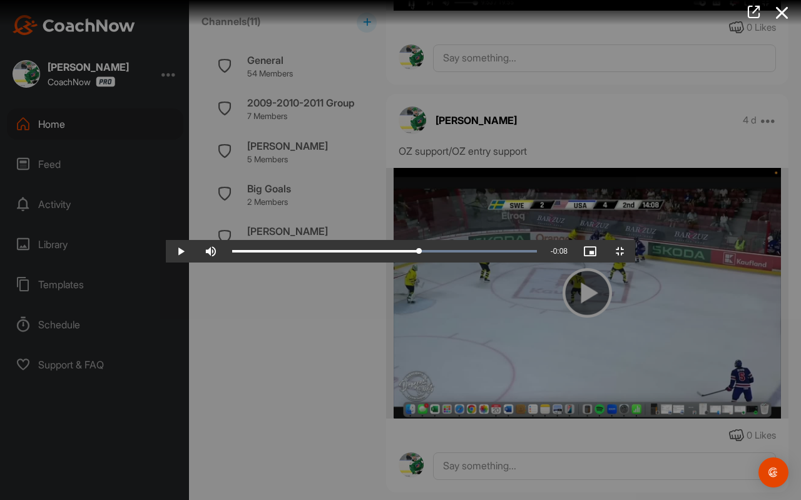
click at [469, 262] on video "Video Player" at bounding box center [401, 249] width 470 height 25
click at [462, 262] on video "Video Player" at bounding box center [401, 249] width 470 height 25
click at [166, 237] on video "Video Player" at bounding box center [401, 249] width 470 height 25
click at [166, 244] on video "Video Player" at bounding box center [401, 249] width 470 height 25
click at [166, 250] on video "Video Player" at bounding box center [401, 249] width 470 height 25
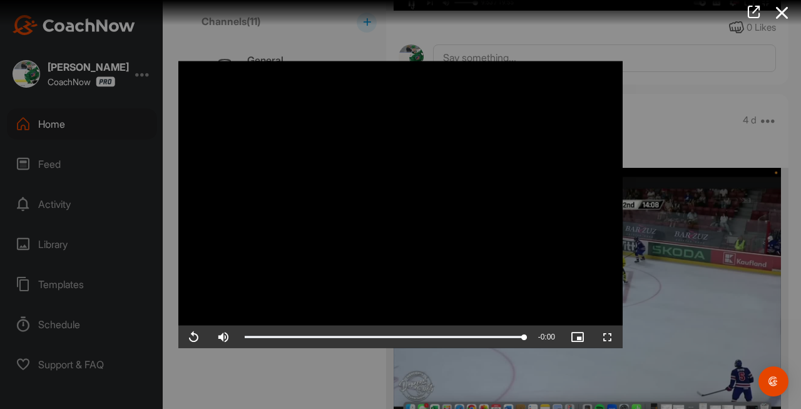
click at [790, 14] on icon at bounding box center [782, 12] width 29 height 23
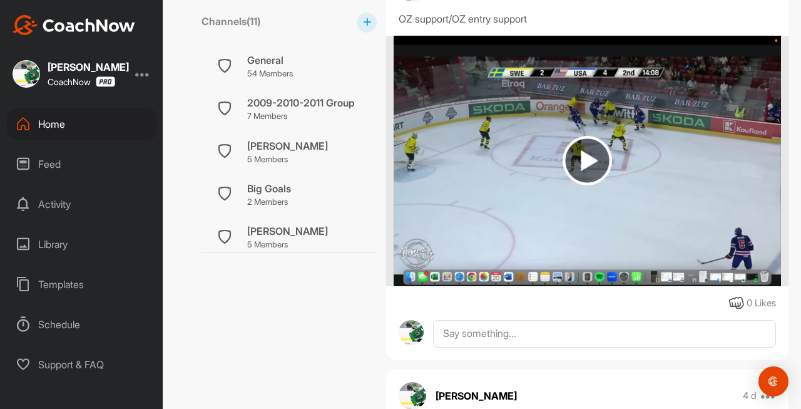
scroll to position [2766, 0]
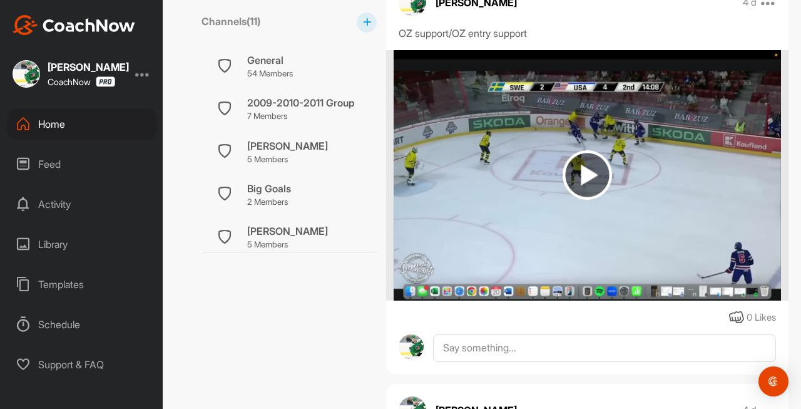
click at [575, 211] on img at bounding box center [587, 175] width 387 height 250
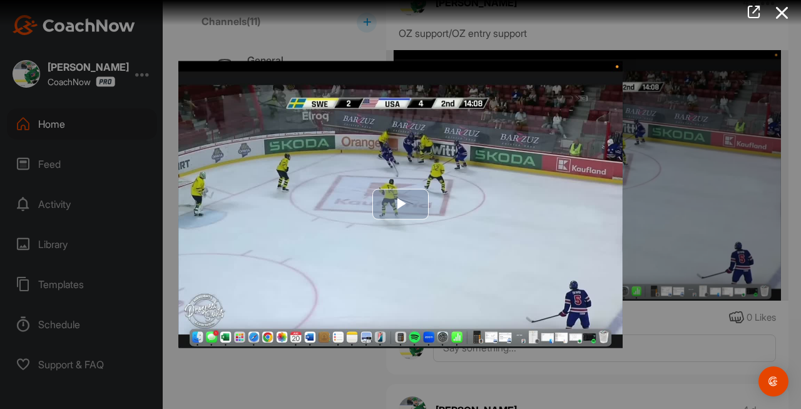
click at [552, 221] on img "Video Player" at bounding box center [400, 204] width 445 height 287
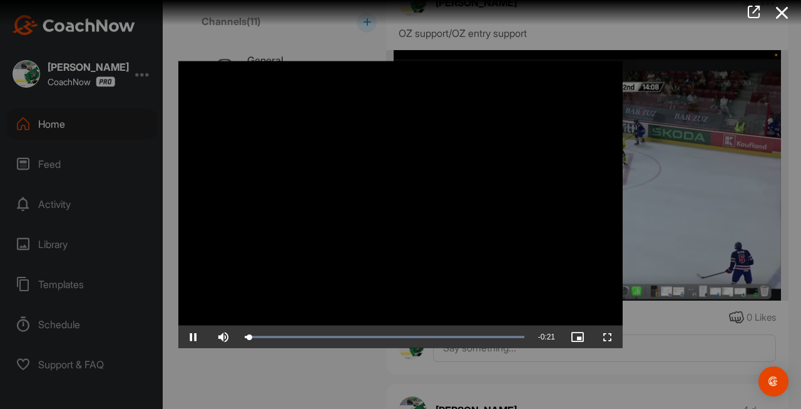
click at [604, 337] on span "Video Player" at bounding box center [608, 337] width 30 height 0
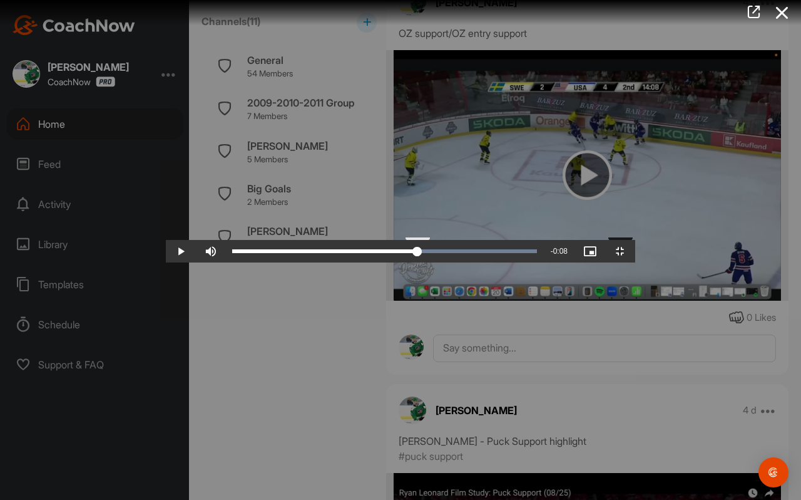
click at [454, 262] on div "Loaded : 100.00% 0:13 0:13" at bounding box center [384, 251] width 317 height 23
click at [549, 262] on video "Video Player" at bounding box center [401, 249] width 470 height 25
click at [453, 262] on video "Video Player" at bounding box center [401, 249] width 470 height 25
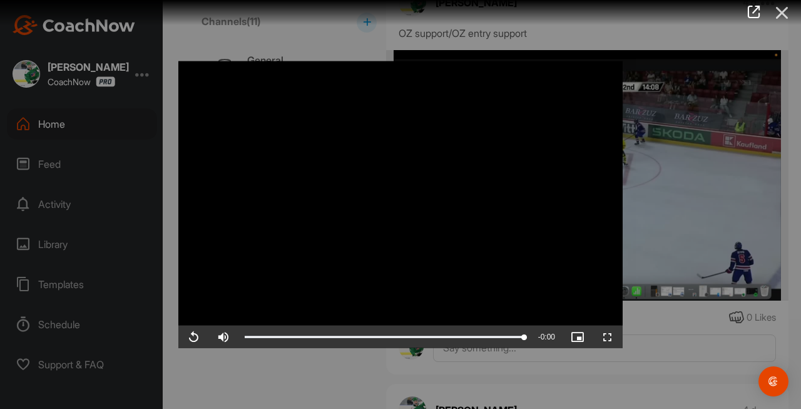
click at [786, 15] on icon at bounding box center [782, 12] width 29 height 23
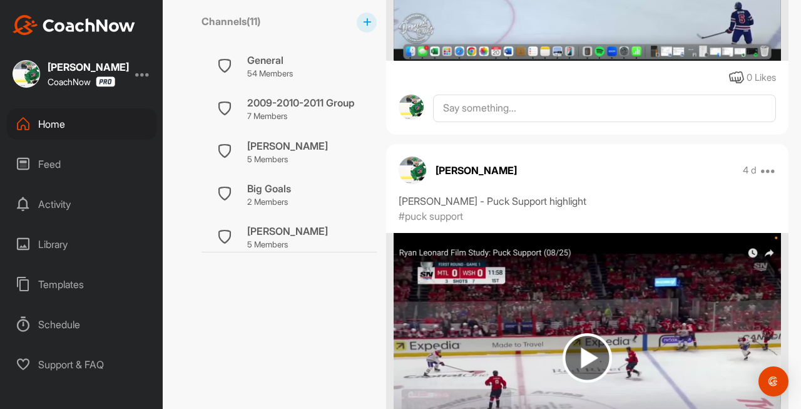
scroll to position [3009, 0]
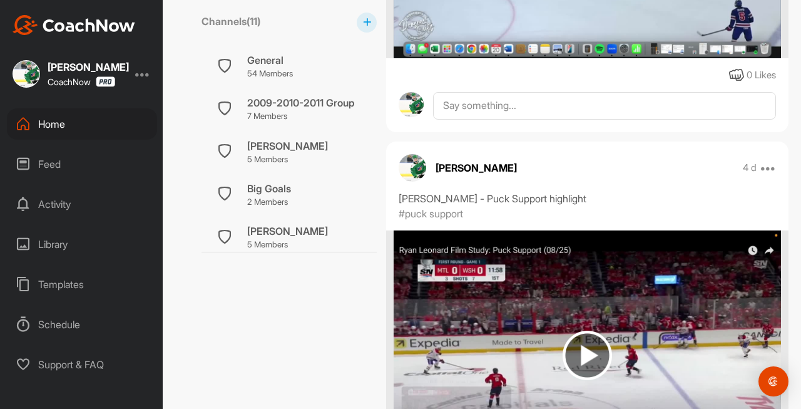
click at [570, 309] on img at bounding box center [587, 355] width 387 height 250
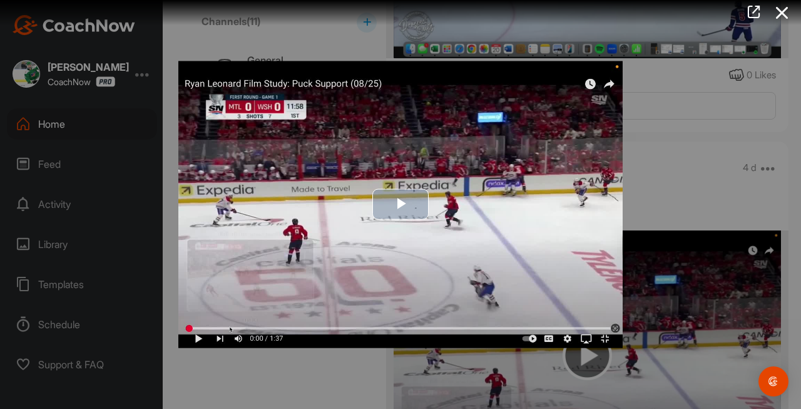
click at [609, 339] on img "Video Player" at bounding box center [400, 204] width 445 height 287
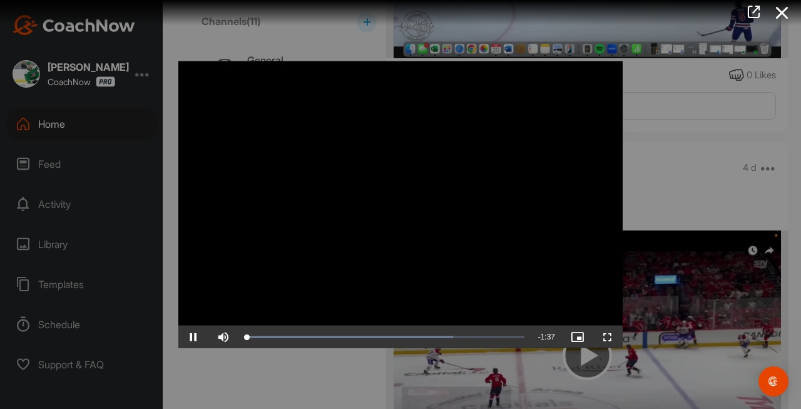
click at [464, 230] on video "Video Player" at bounding box center [400, 204] width 445 height 287
click at [610, 337] on span "Video Player" at bounding box center [608, 337] width 30 height 0
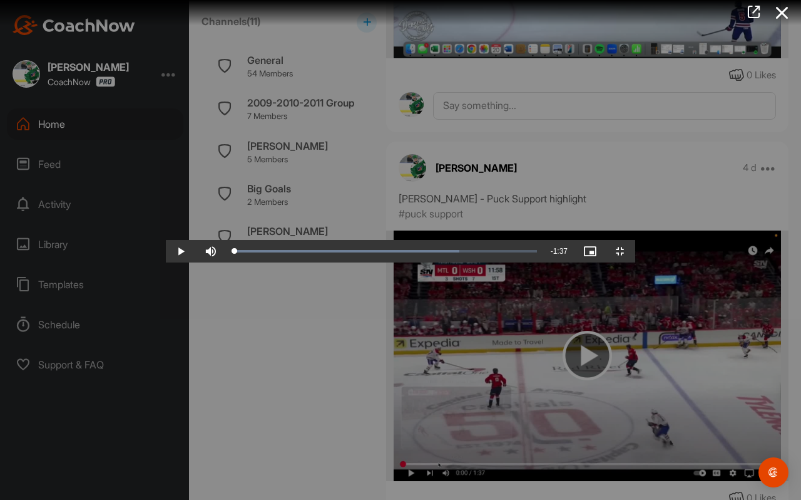
click at [262, 262] on video "Video Player" at bounding box center [401, 249] width 470 height 25
click at [402, 262] on video "Video Player" at bounding box center [401, 249] width 470 height 25
click at [347, 262] on video "Video Player" at bounding box center [401, 249] width 470 height 25
click at [268, 245] on video "Video Player" at bounding box center [401, 249] width 470 height 25
click at [311, 262] on video "Video Player" at bounding box center [401, 249] width 470 height 25
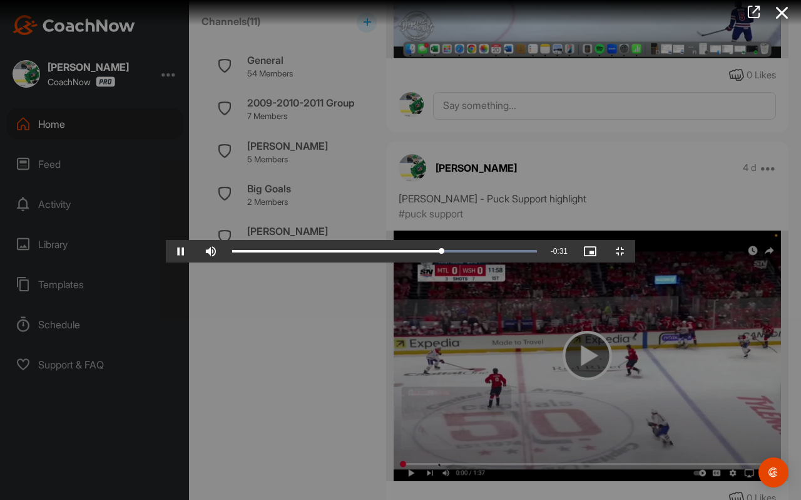
click at [435, 262] on video "Video Player" at bounding box center [401, 249] width 470 height 25
click at [612, 262] on video "Video Player" at bounding box center [401, 249] width 470 height 25
click at [742, 253] on div "1:17" at bounding box center [742, 251] width 1 height 4
click at [550, 262] on video "Video Player" at bounding box center [401, 249] width 470 height 25
click at [505, 262] on video "Video Player" at bounding box center [401, 249] width 470 height 25
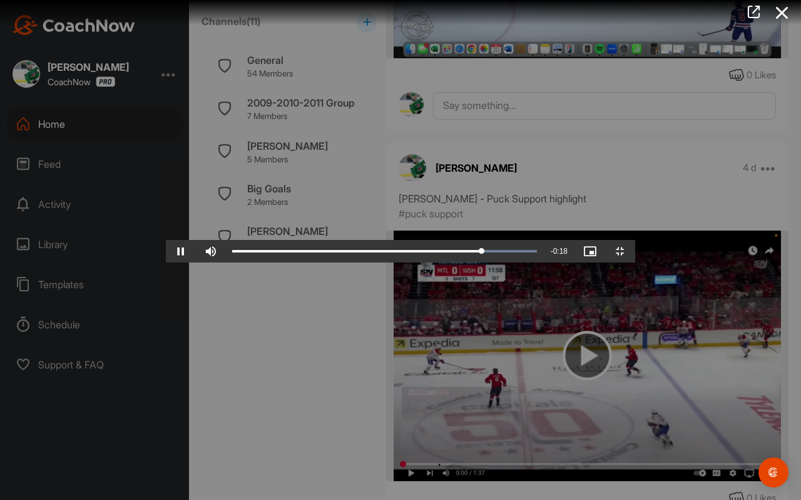
click at [505, 262] on video "Video Player" at bounding box center [401, 249] width 470 height 25
click at [475, 262] on video "Video Player" at bounding box center [401, 249] width 470 height 25
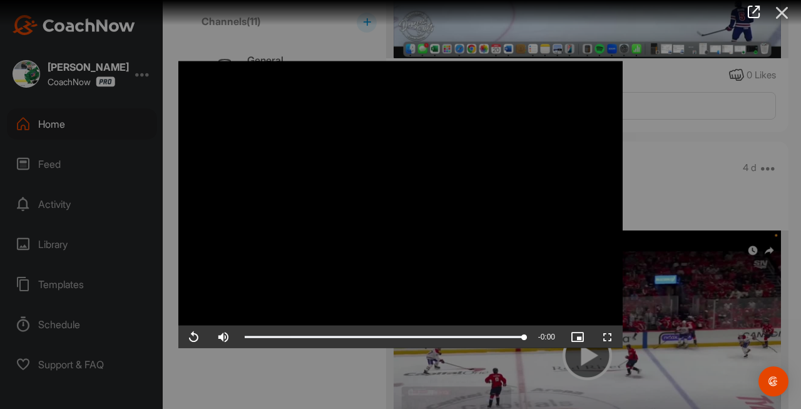
click at [780, 15] on icon at bounding box center [782, 12] width 29 height 23
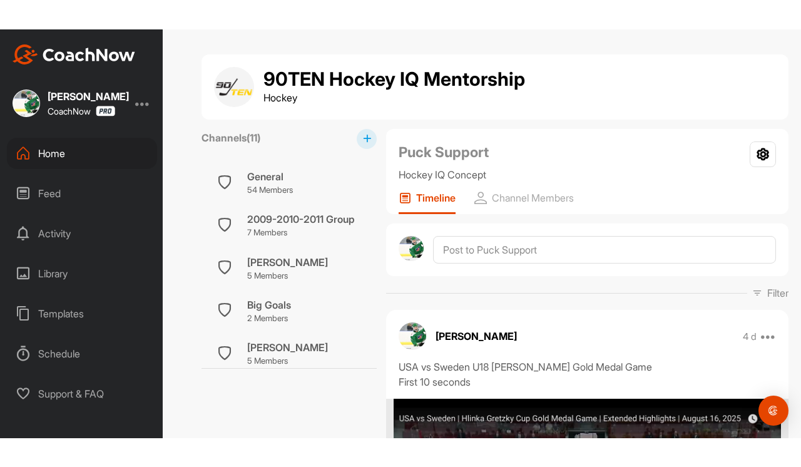
scroll to position [0, 0]
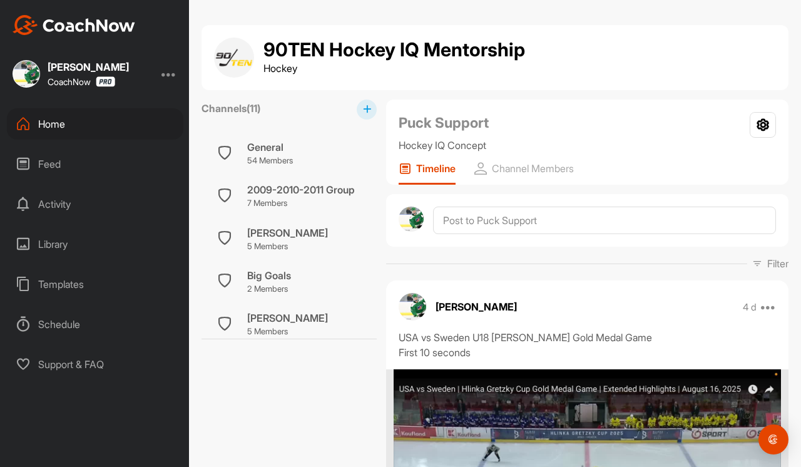
click at [594, 38] on div "90TEN Hockey IQ Mentorship Hockey" at bounding box center [495, 58] width 562 height 40
